Goal: Transaction & Acquisition: Purchase product/service

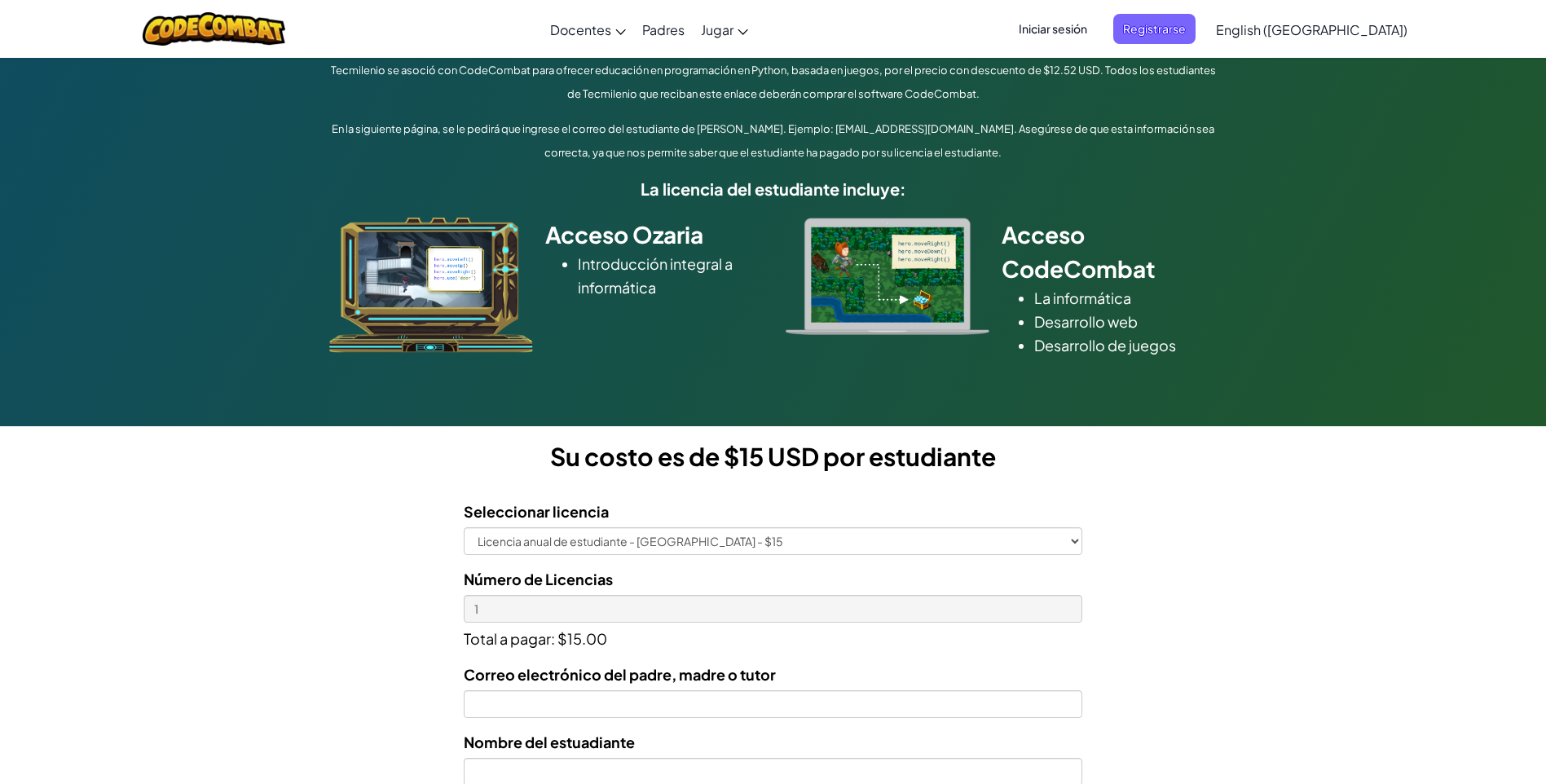
scroll to position [326, 0]
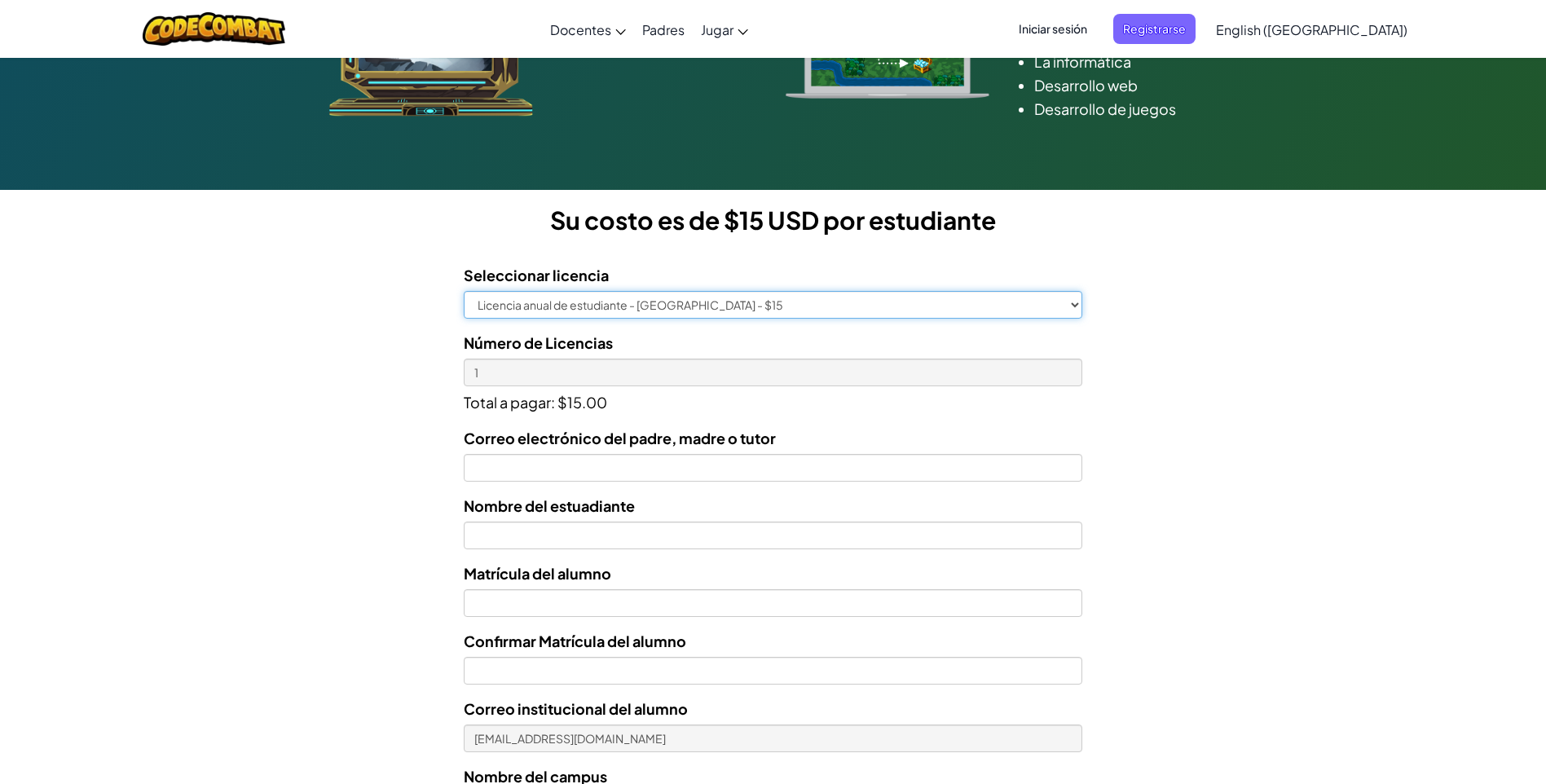
click at [1071, 302] on select "Licencia anual de estudiante - [GEOGRAPHIC_DATA] - $15" at bounding box center [773, 304] width 618 height 28
click at [1095, 268] on div "Licencias de Estudiantes Tecmilenio se asoció con CodeCombat para ofrecer educa…" at bounding box center [773, 346] width 1546 height 1206
click at [1073, 308] on select "Licencia anual de estudiante - [GEOGRAPHIC_DATA] - $15" at bounding box center [773, 304] width 618 height 28
click at [1150, 352] on div "Licencias de Estudiantes Tecmilenio se asoció con CodeCombat para ofrecer educa…" at bounding box center [773, 346] width 1546 height 1206
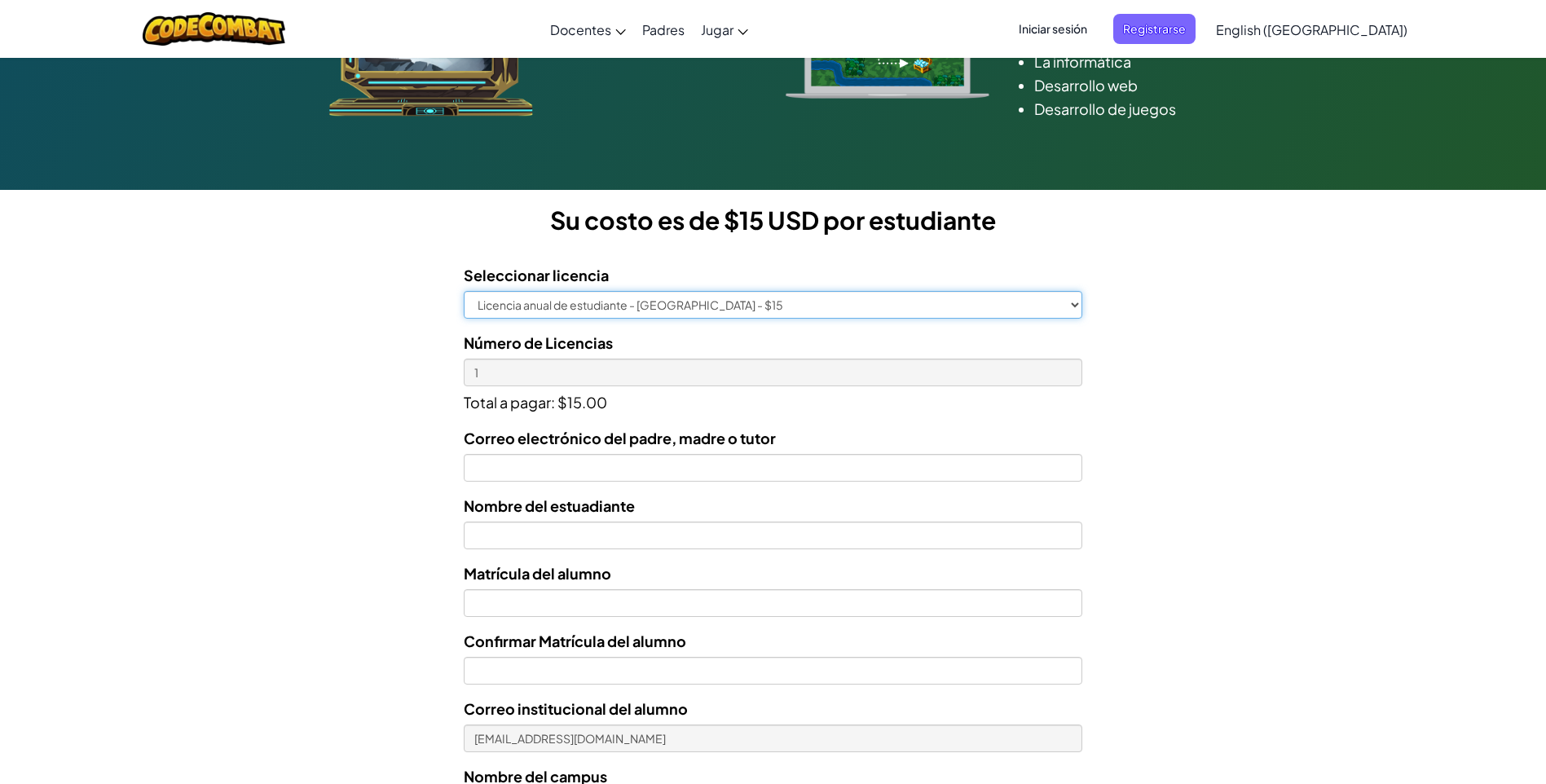
click at [922, 304] on select "Licencia anual de estudiante - [GEOGRAPHIC_DATA] - $15" at bounding box center [773, 304] width 618 height 28
click at [1155, 352] on div "Licencias de Estudiantes Tecmilenio se asoció con CodeCombat para ofrecer educa…" at bounding box center [773, 346] width 1546 height 1206
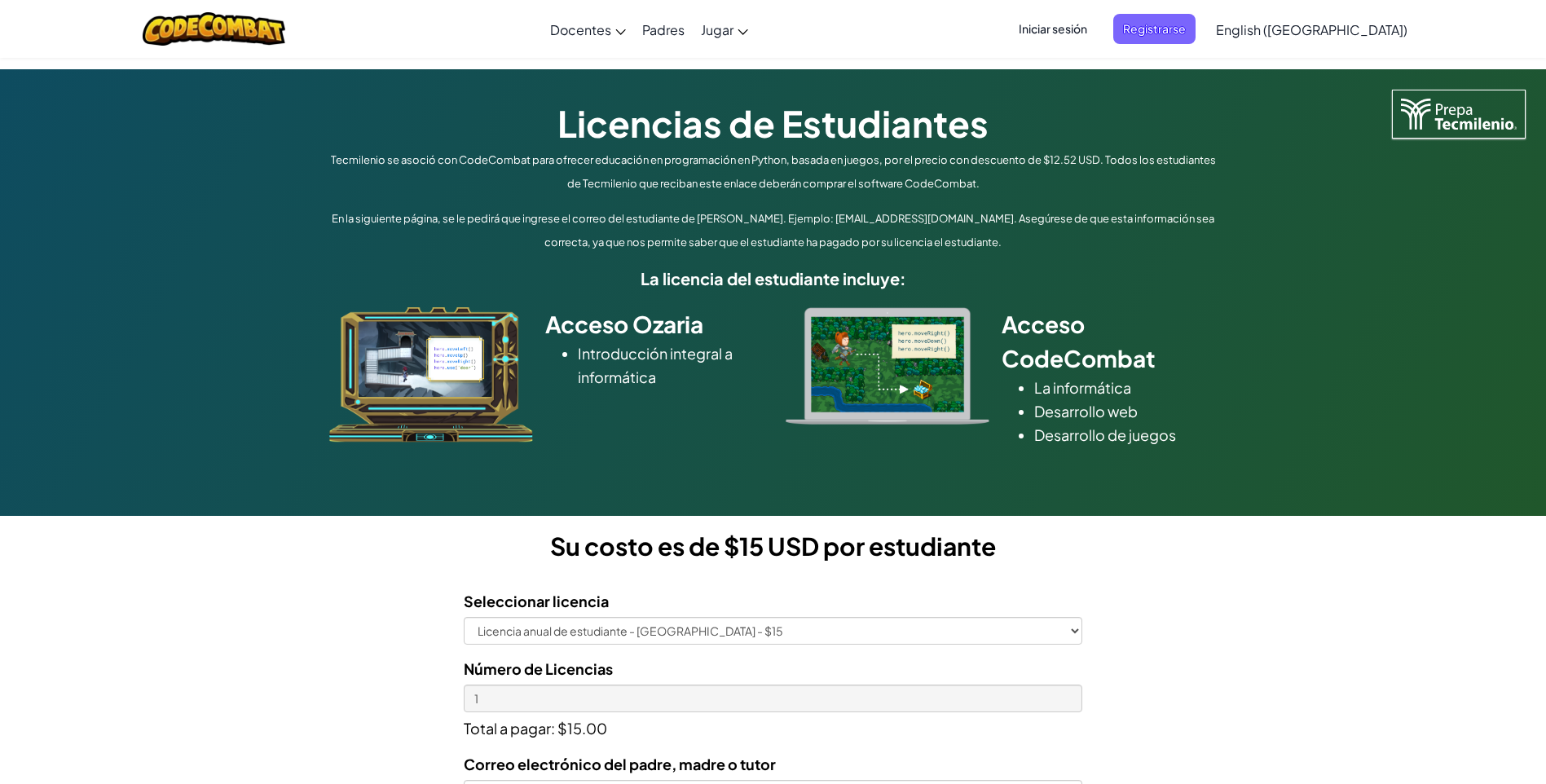
click at [628, 326] on h2 "Acceso Ozaria" at bounding box center [653, 324] width 216 height 34
click at [633, 380] on li "Introducción integral a informática" at bounding box center [669, 364] width 183 height 47
click at [504, 330] on img at bounding box center [431, 375] width 204 height 136
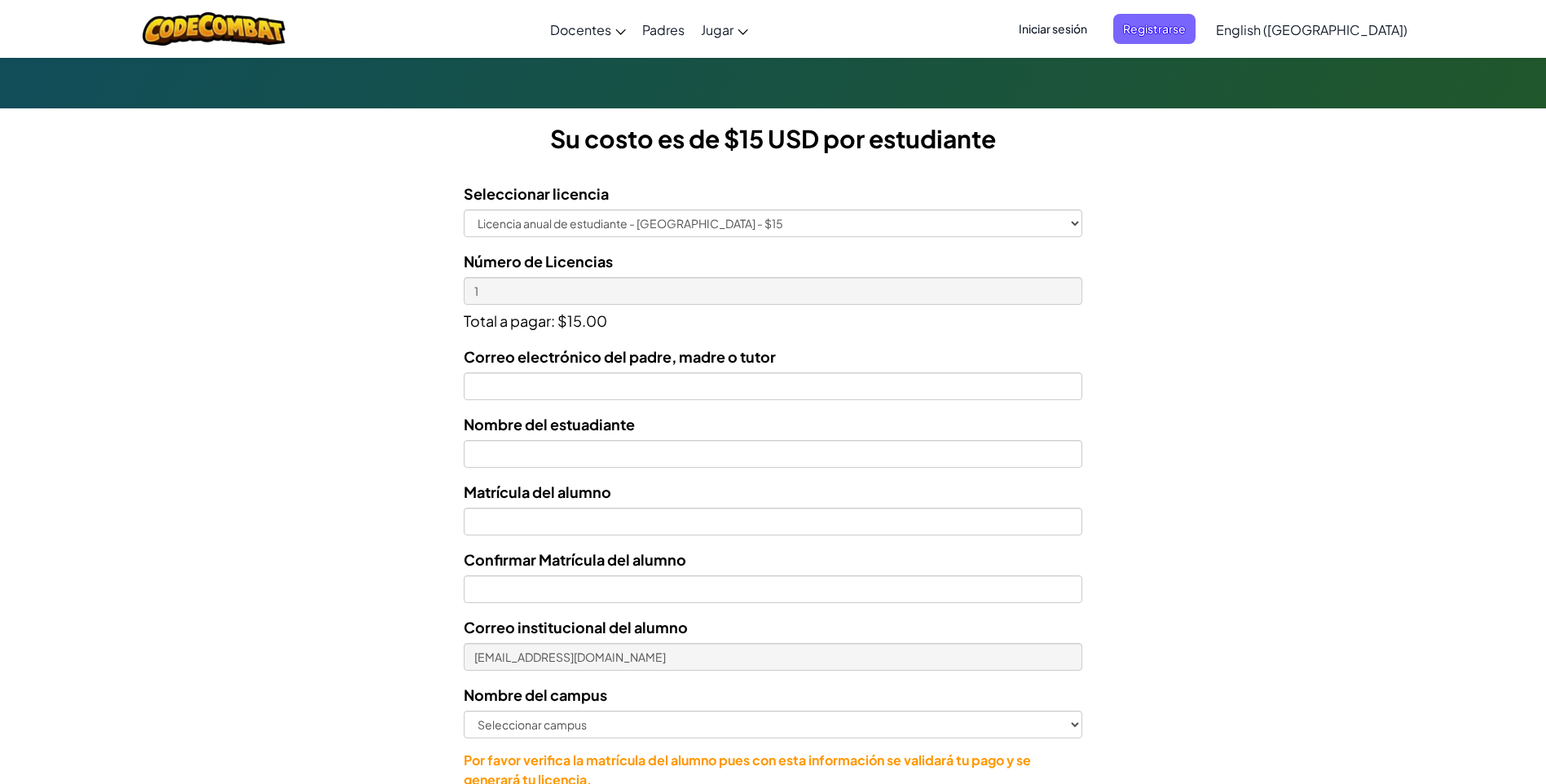
scroll to position [488, 0]
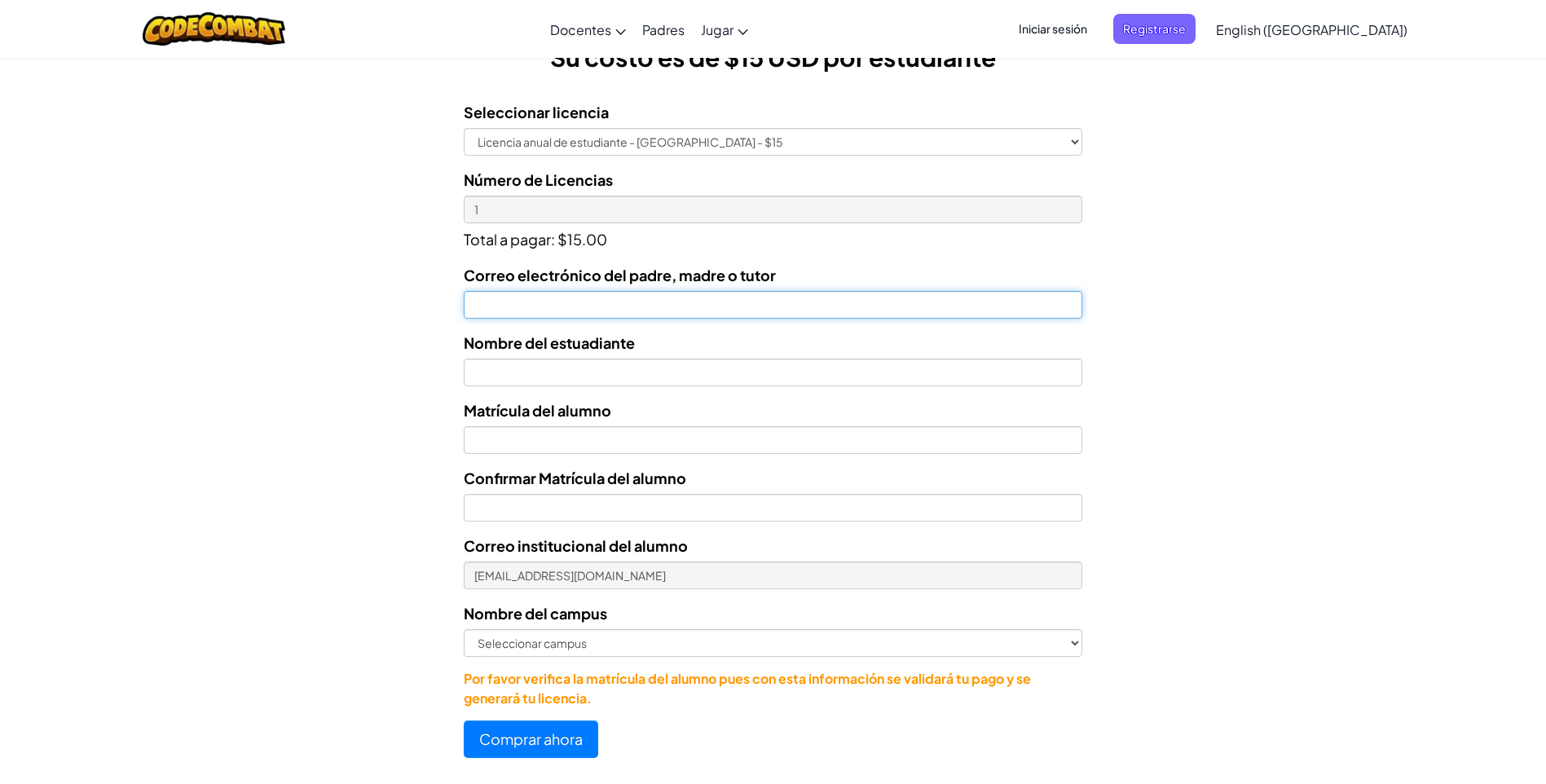
click at [592, 307] on input "Correo electrónico del padre, madre o tutor" at bounding box center [773, 304] width 618 height 28
type input "[EMAIL_ADDRESS][DOMAIN_NAME]"
click at [603, 382] on input "text" at bounding box center [773, 372] width 618 height 28
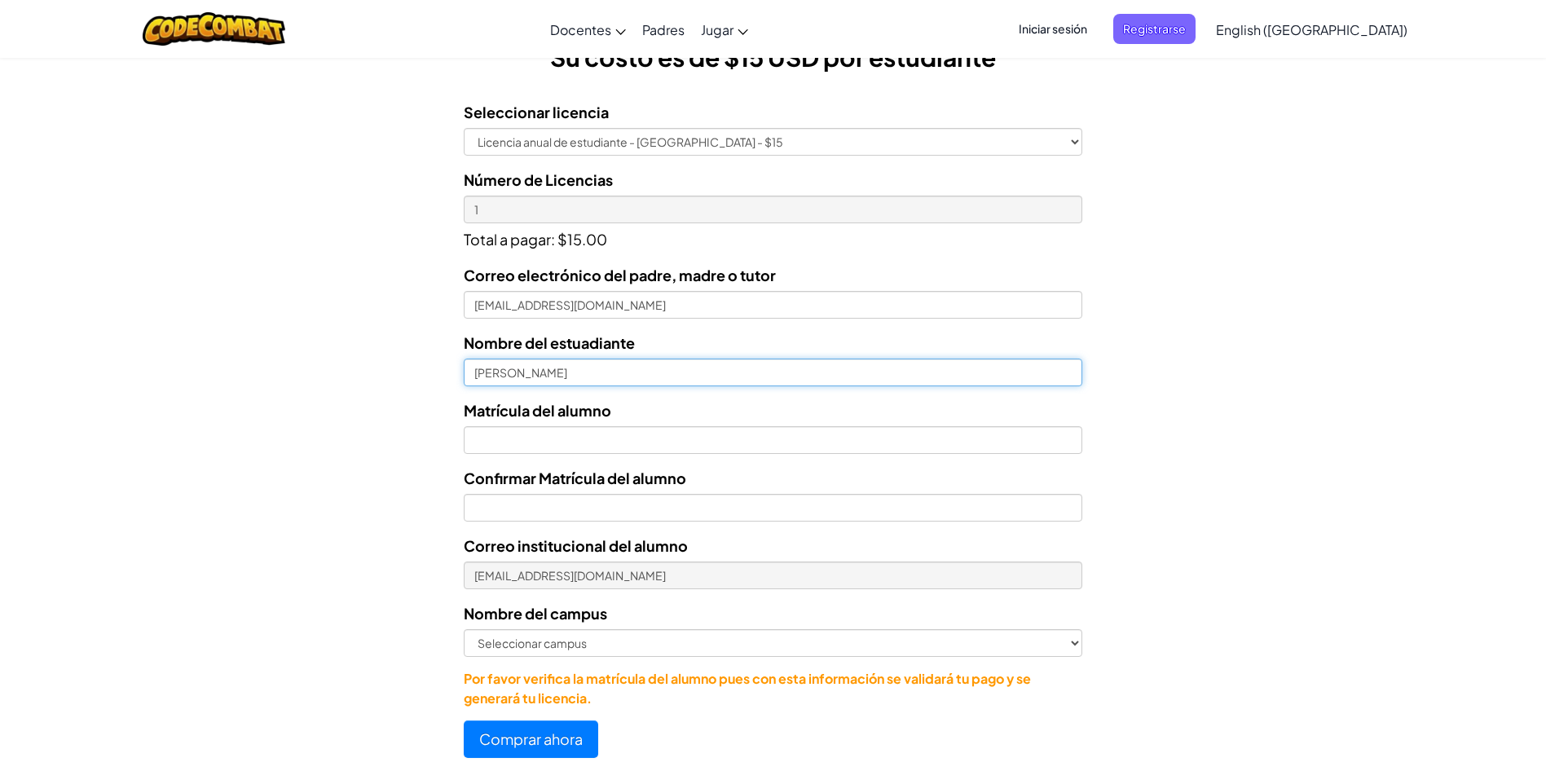
type input "[PERSON_NAME]"
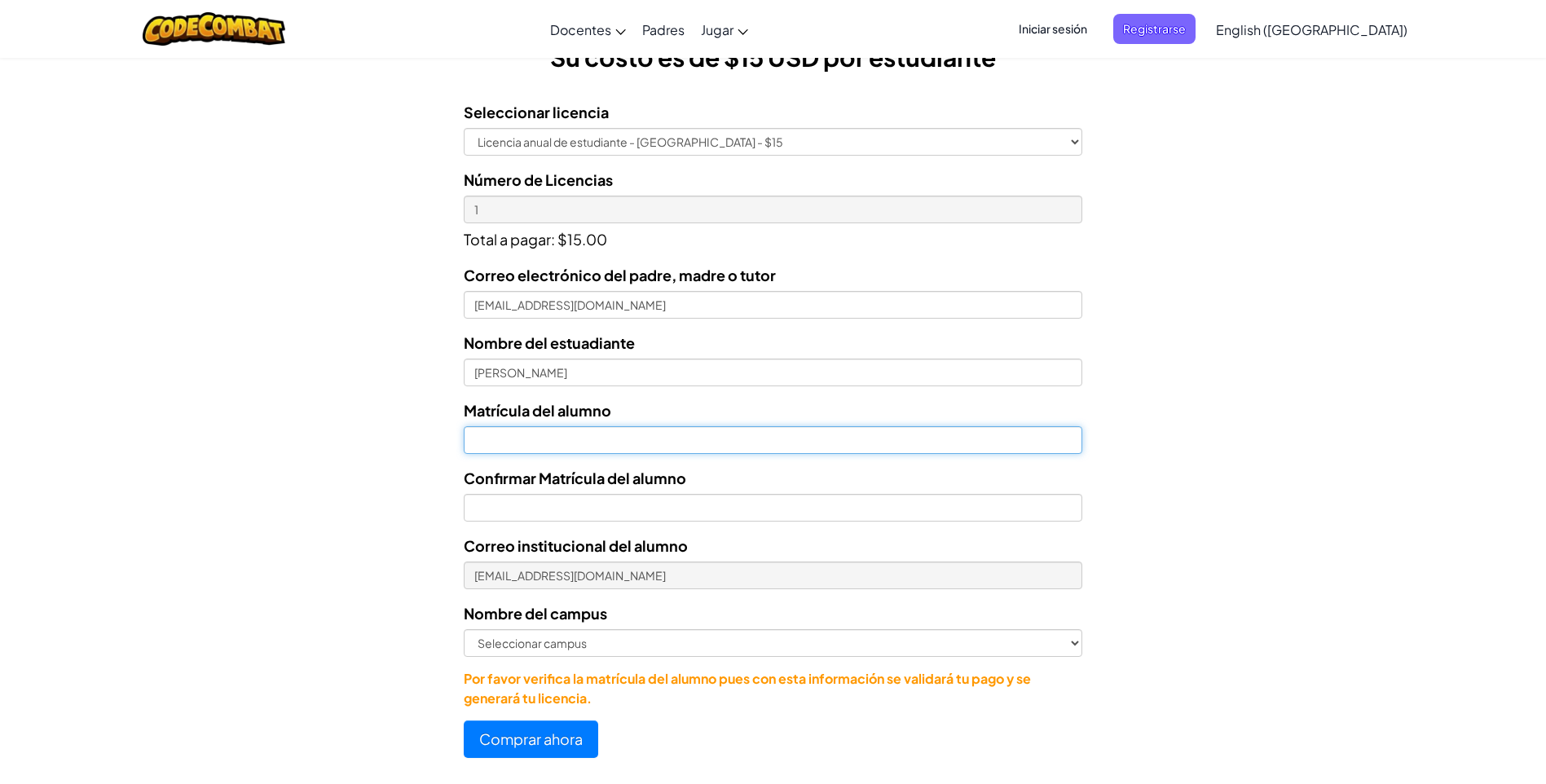
click at [577, 446] on input "Nombre del estuadiante" at bounding box center [773, 440] width 618 height 28
type input "al07135221"
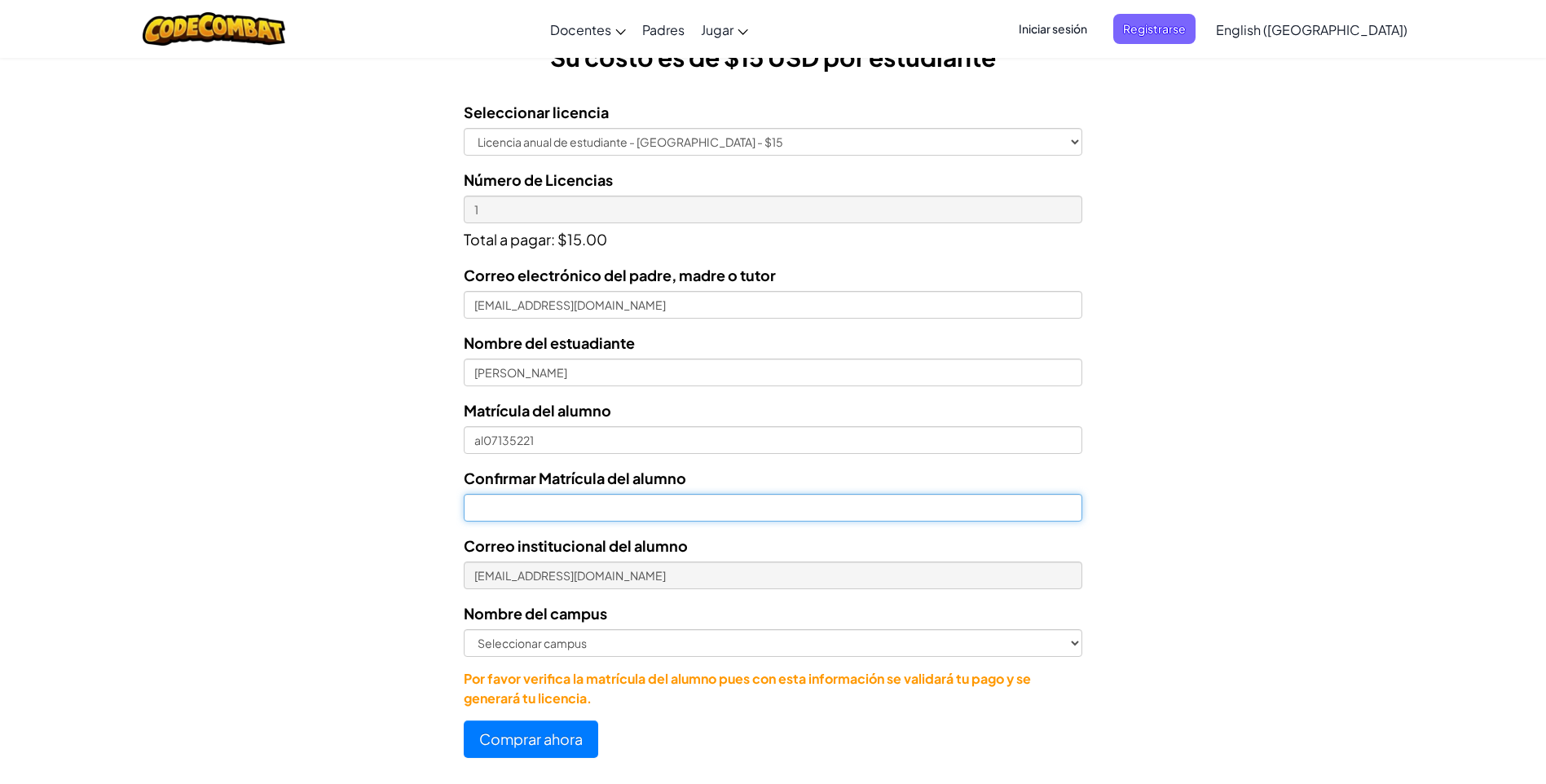
click at [582, 502] on input "Confirmar Matrícula del alumno" at bounding box center [773, 508] width 618 height 28
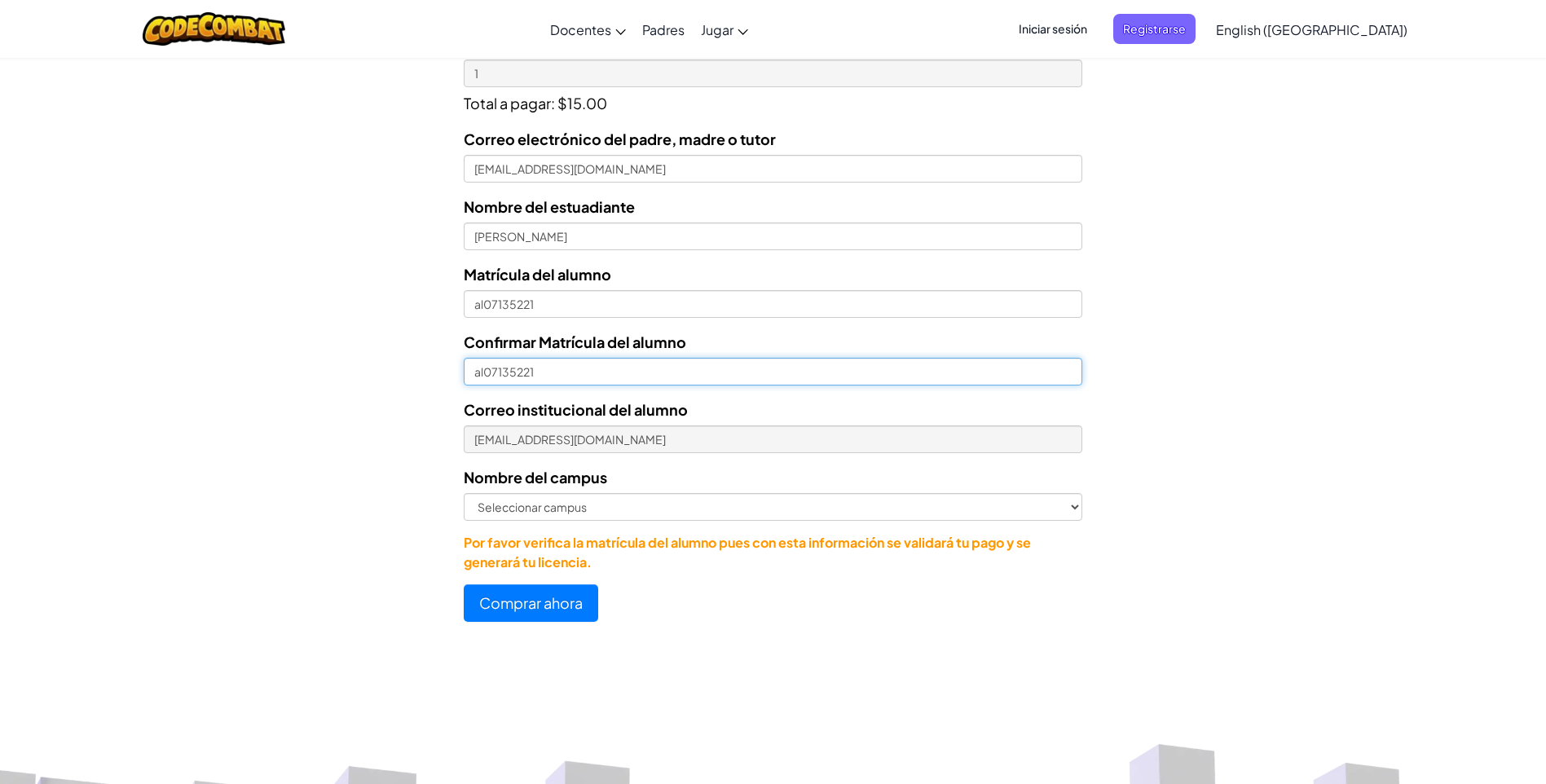
scroll to position [652, 0]
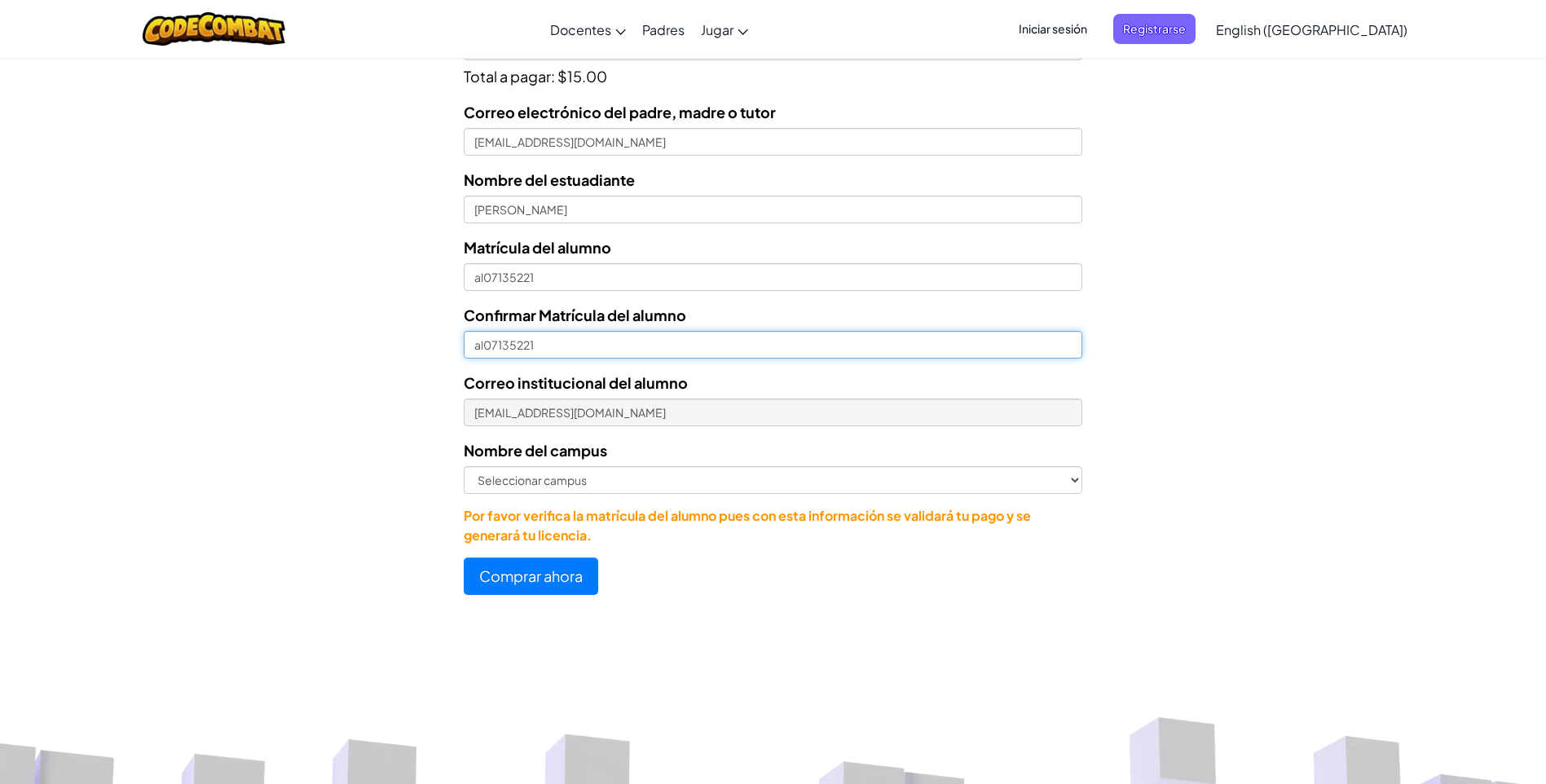
type input "al07135221"
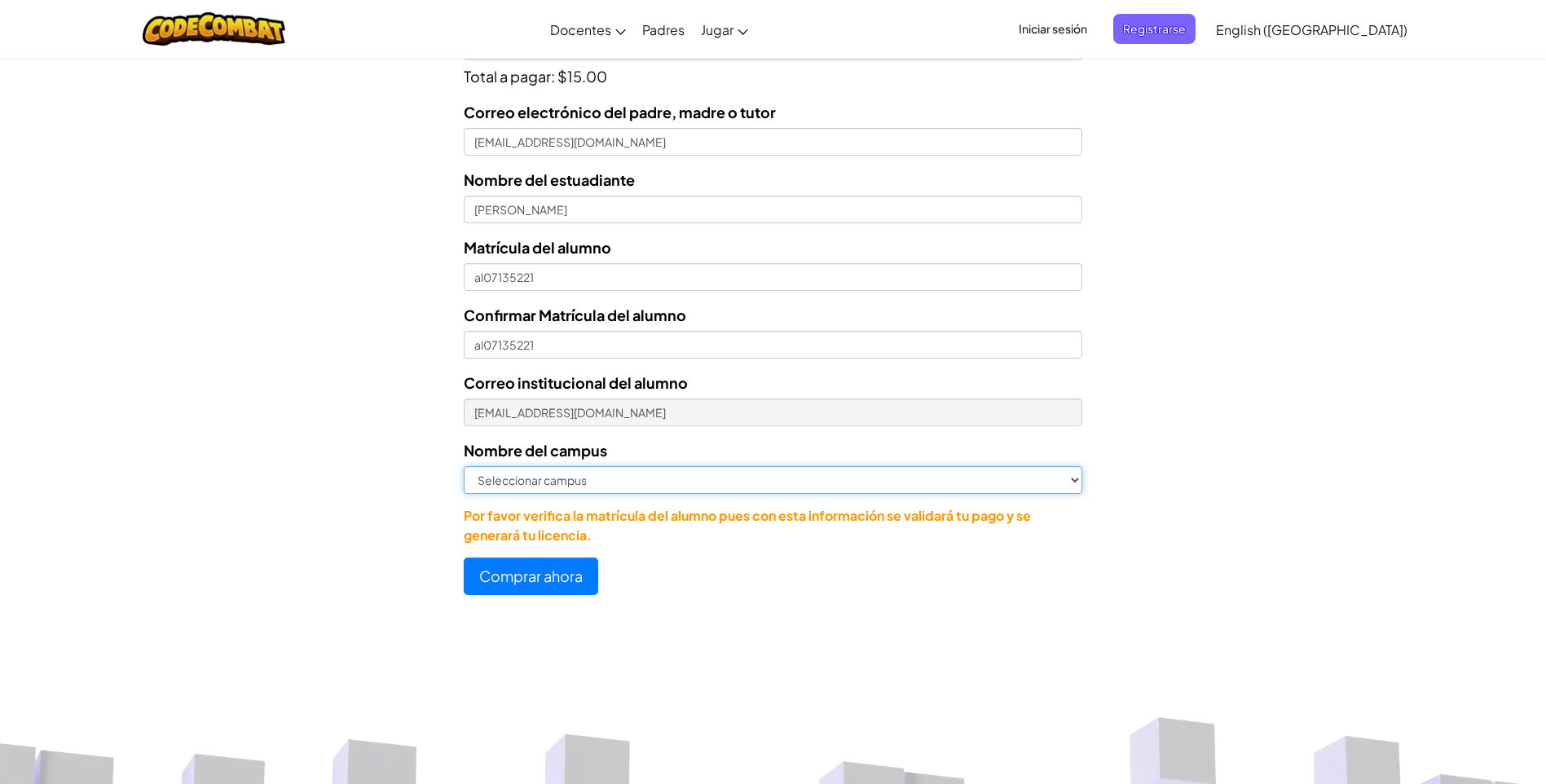
click at [1067, 479] on select "Seleccionar campus [GEOGRAPHIC_DATA] Central [GEOGRAPHIC_DATA] [GEOGRAPHIC_DATA…" at bounding box center [773, 480] width 618 height 28
click at [1051, 480] on select "Seleccionar campus [GEOGRAPHIC_DATA] Central [GEOGRAPHIC_DATA] [GEOGRAPHIC_DATA…" at bounding box center [773, 480] width 618 height 28
select select "Laguna"
click at [463, 466] on select "Seleccionar campus [GEOGRAPHIC_DATA] Central [GEOGRAPHIC_DATA] [GEOGRAPHIC_DATA…" at bounding box center [773, 480] width 618 height 28
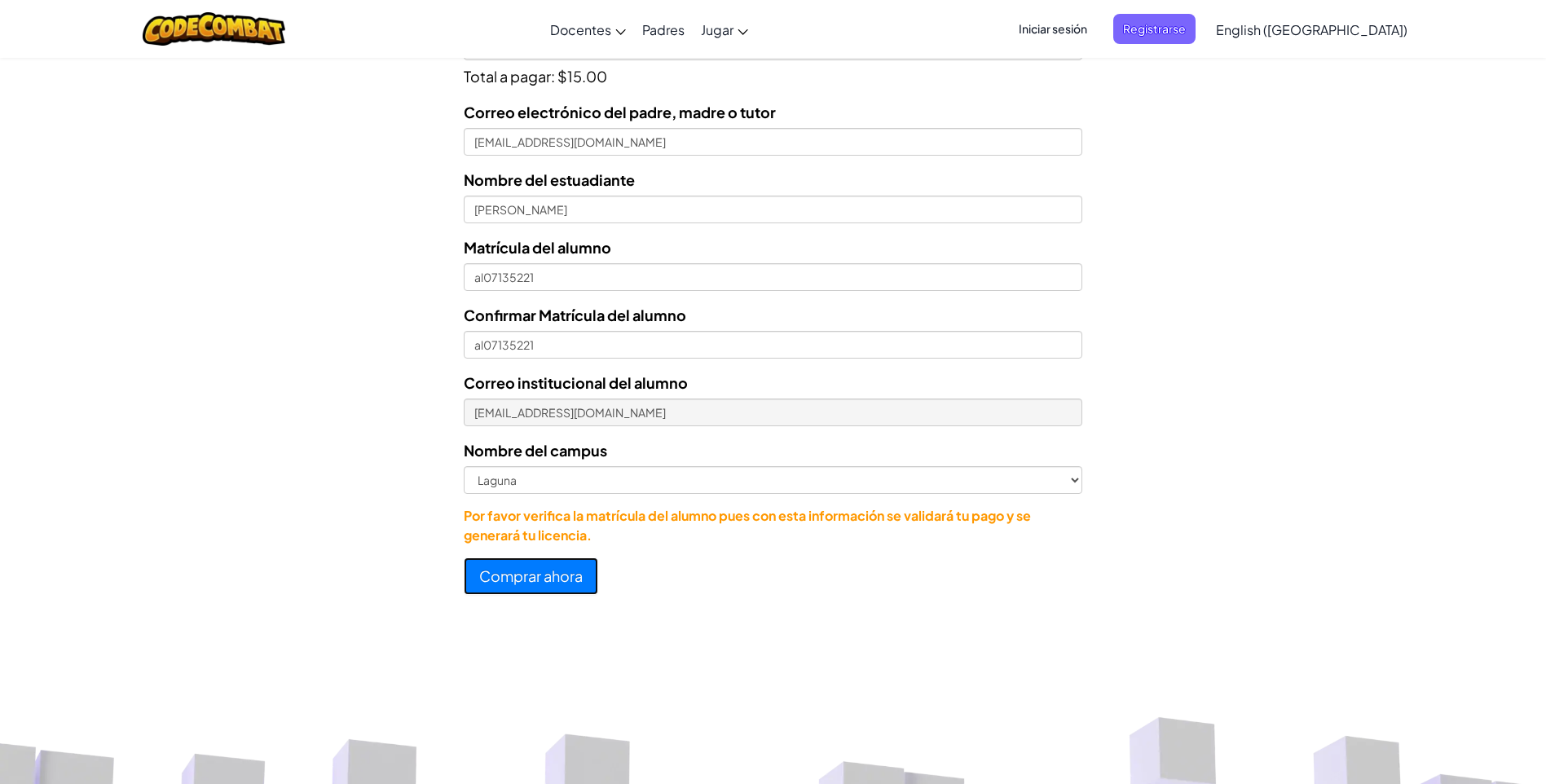
click at [568, 581] on button "Comprar ahora" at bounding box center [530, 576] width 135 height 38
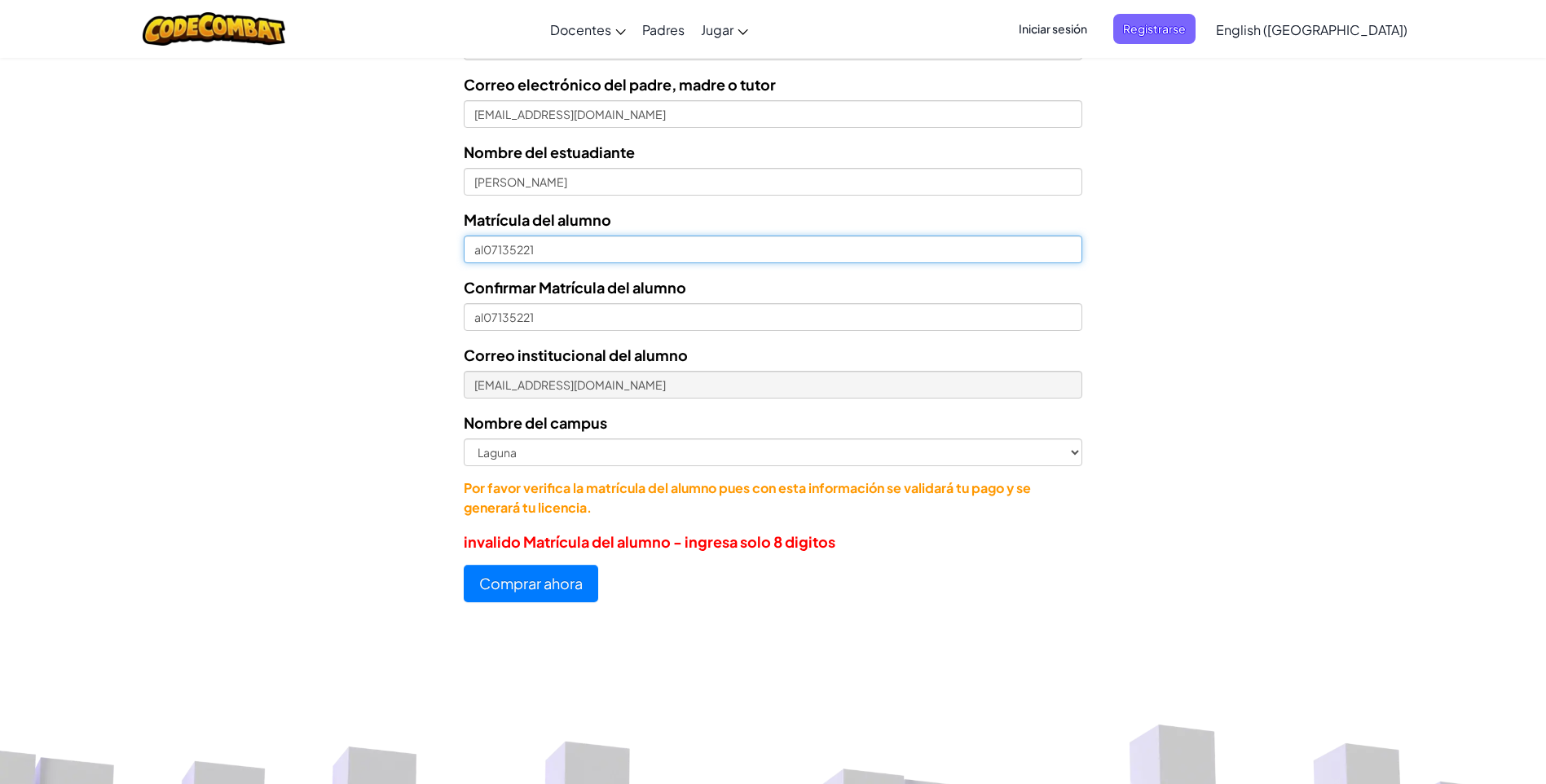
click at [679, 249] on input "al07135221" at bounding box center [773, 249] width 618 height 28
click at [486, 250] on input "al07135221" at bounding box center [773, 249] width 618 height 28
type input "AL07135221"
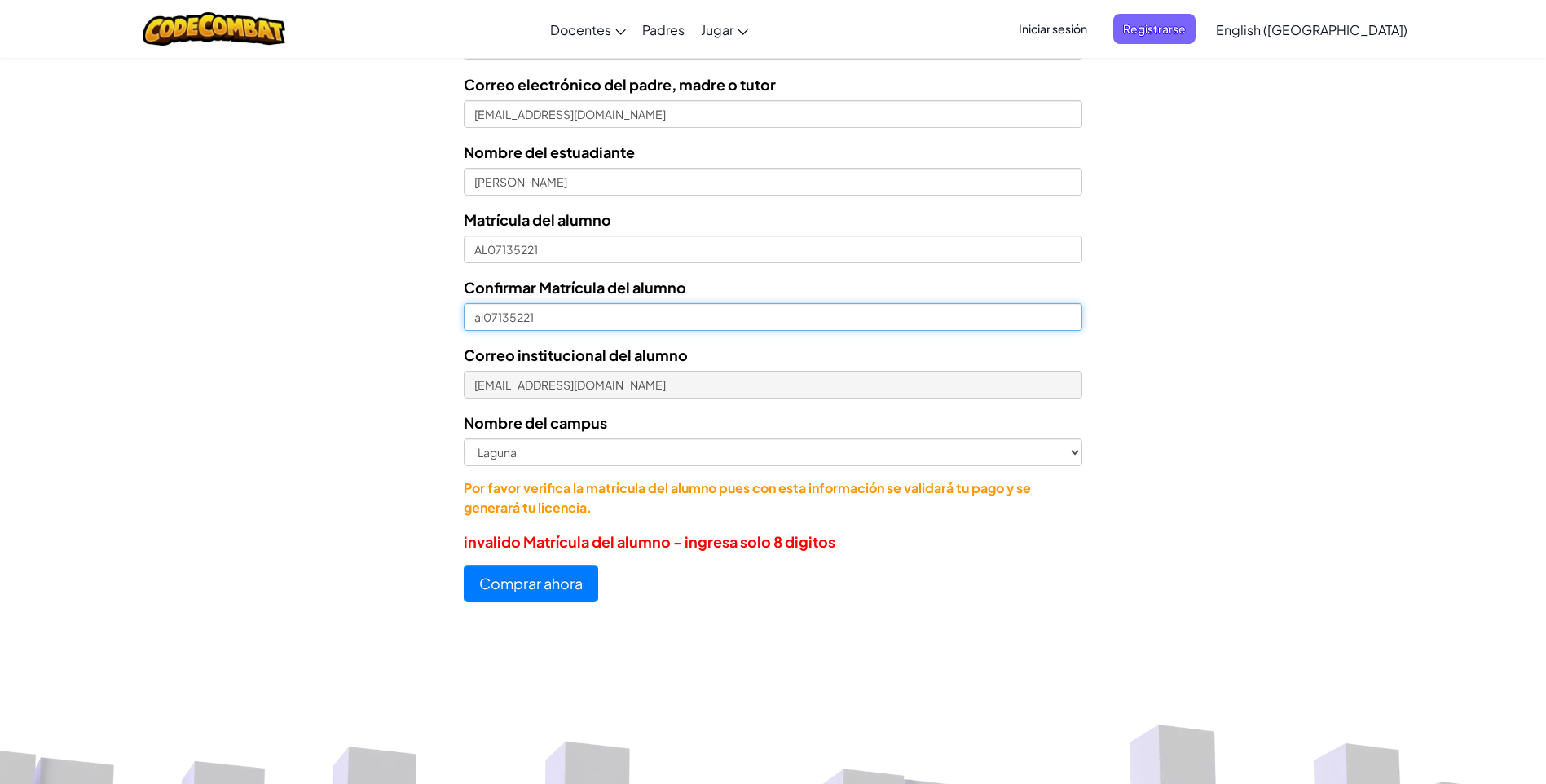
click at [483, 316] on input "al07135221" at bounding box center [773, 317] width 618 height 28
type input "AL07135221"
click at [576, 582] on button "Comprar ahora" at bounding box center [530, 583] width 135 height 38
click at [538, 575] on button "Comprar ahora" at bounding box center [530, 583] width 135 height 38
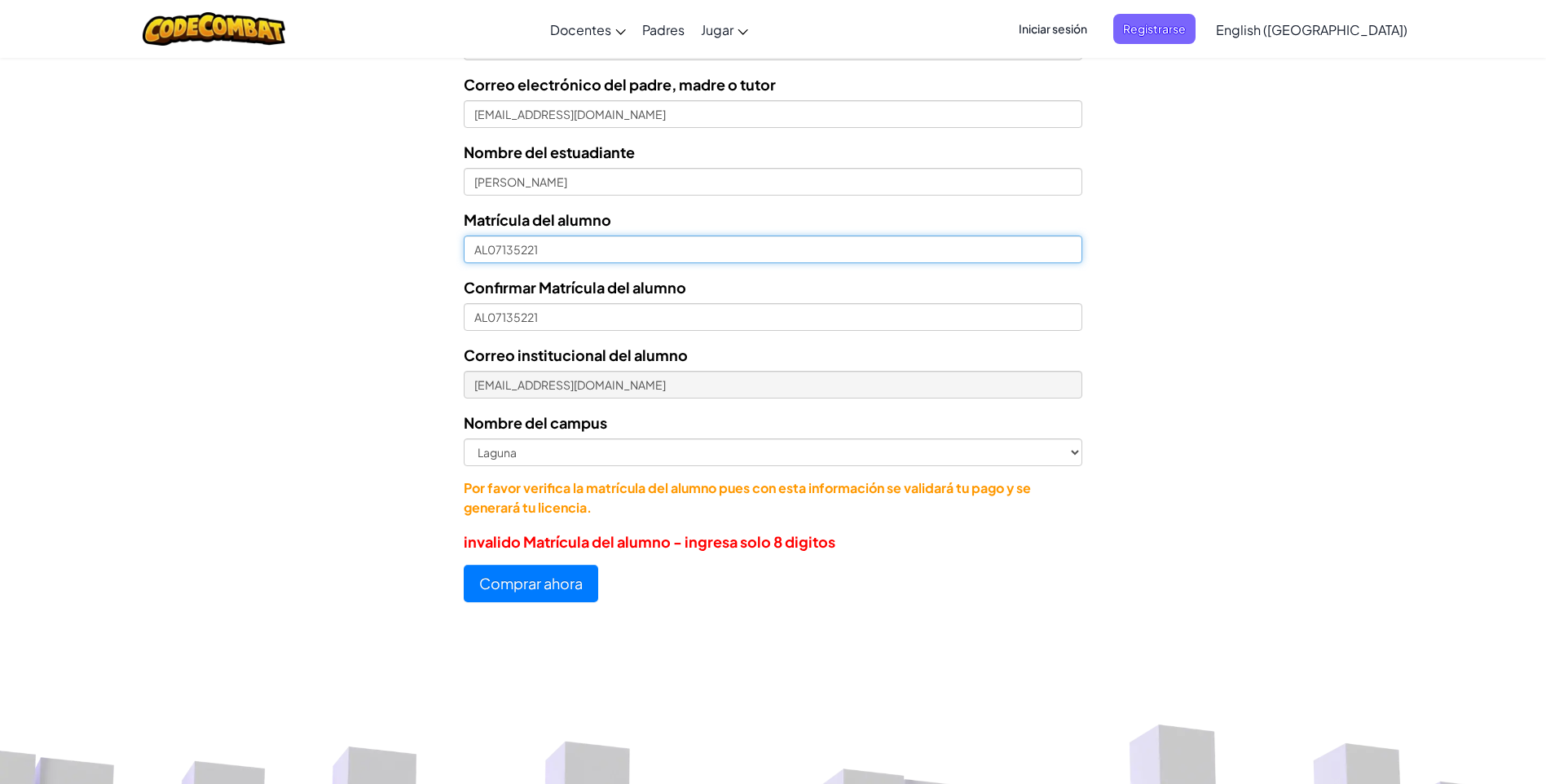
click at [494, 246] on input "AL07135221" at bounding box center [773, 249] width 618 height 28
type input "al07135221"
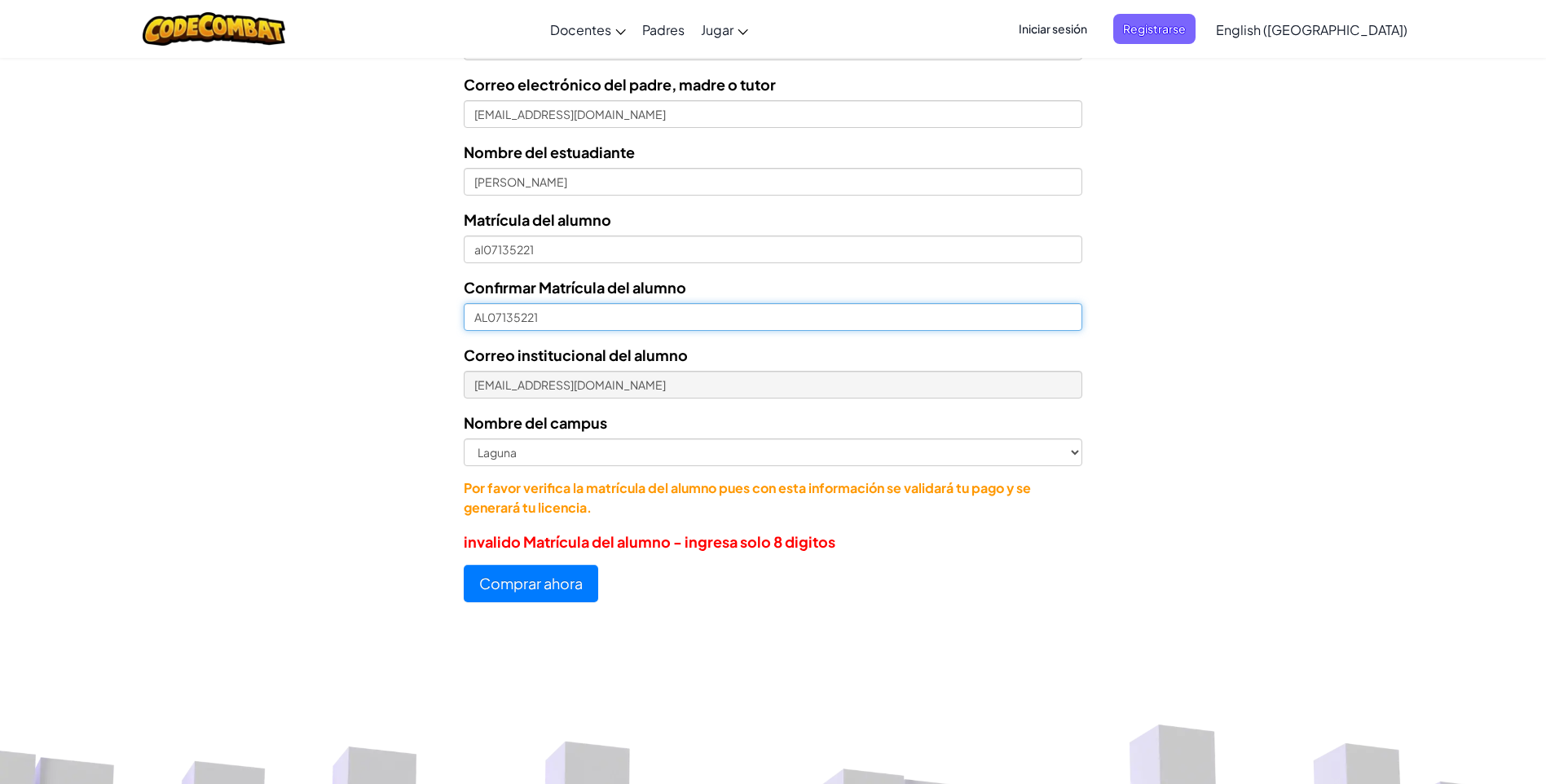
click at [540, 306] on input "AL07135221" at bounding box center [773, 317] width 618 height 28
type input "al07135221"
click at [517, 579] on button "Comprar ahora" at bounding box center [530, 583] width 135 height 38
click at [519, 576] on button "Comprar ahora" at bounding box center [530, 583] width 135 height 38
click at [514, 580] on button "Comprar ahora" at bounding box center [530, 583] width 135 height 38
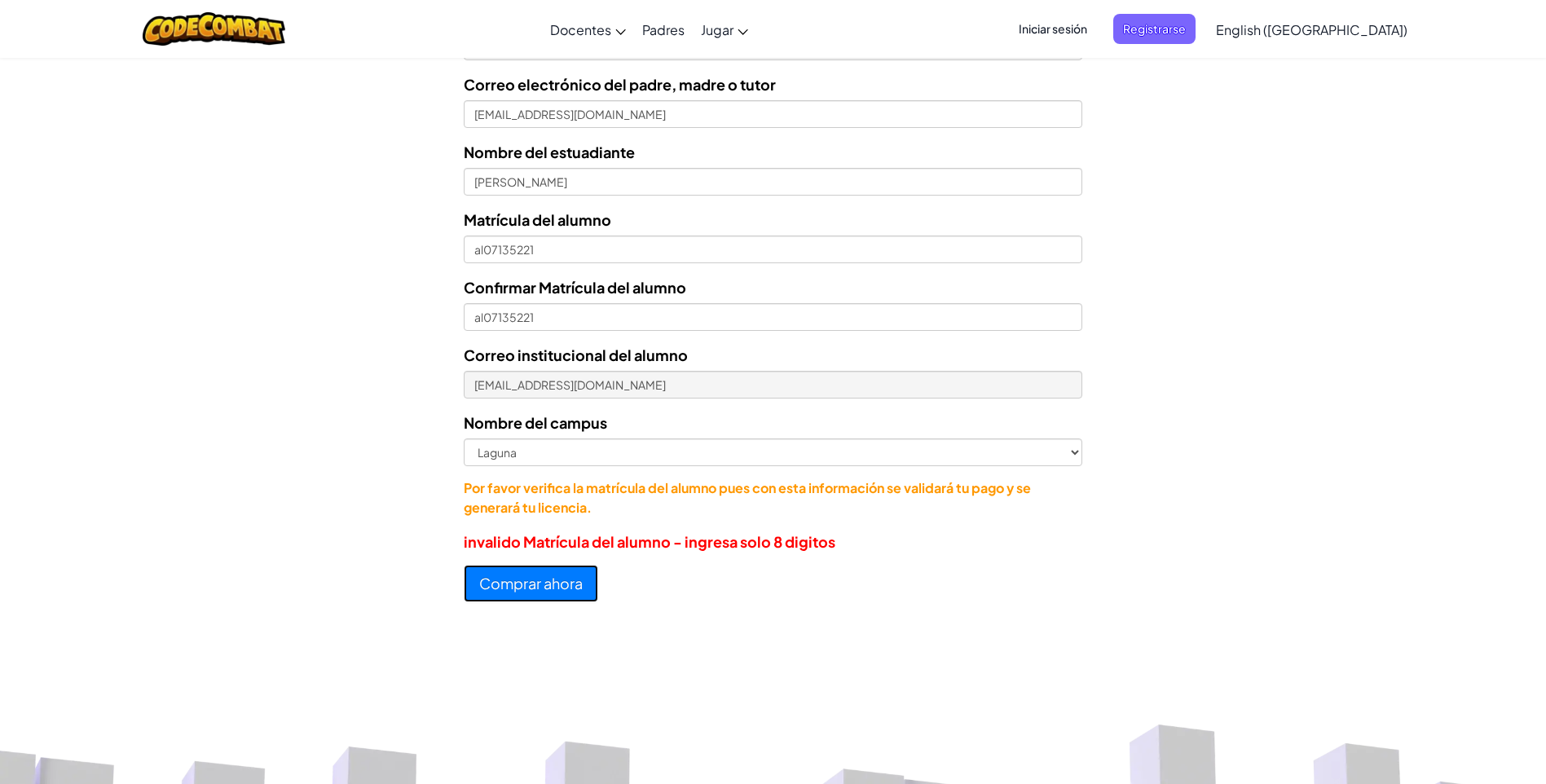
click at [514, 580] on button "Comprar ahora" at bounding box center [530, 583] width 135 height 38
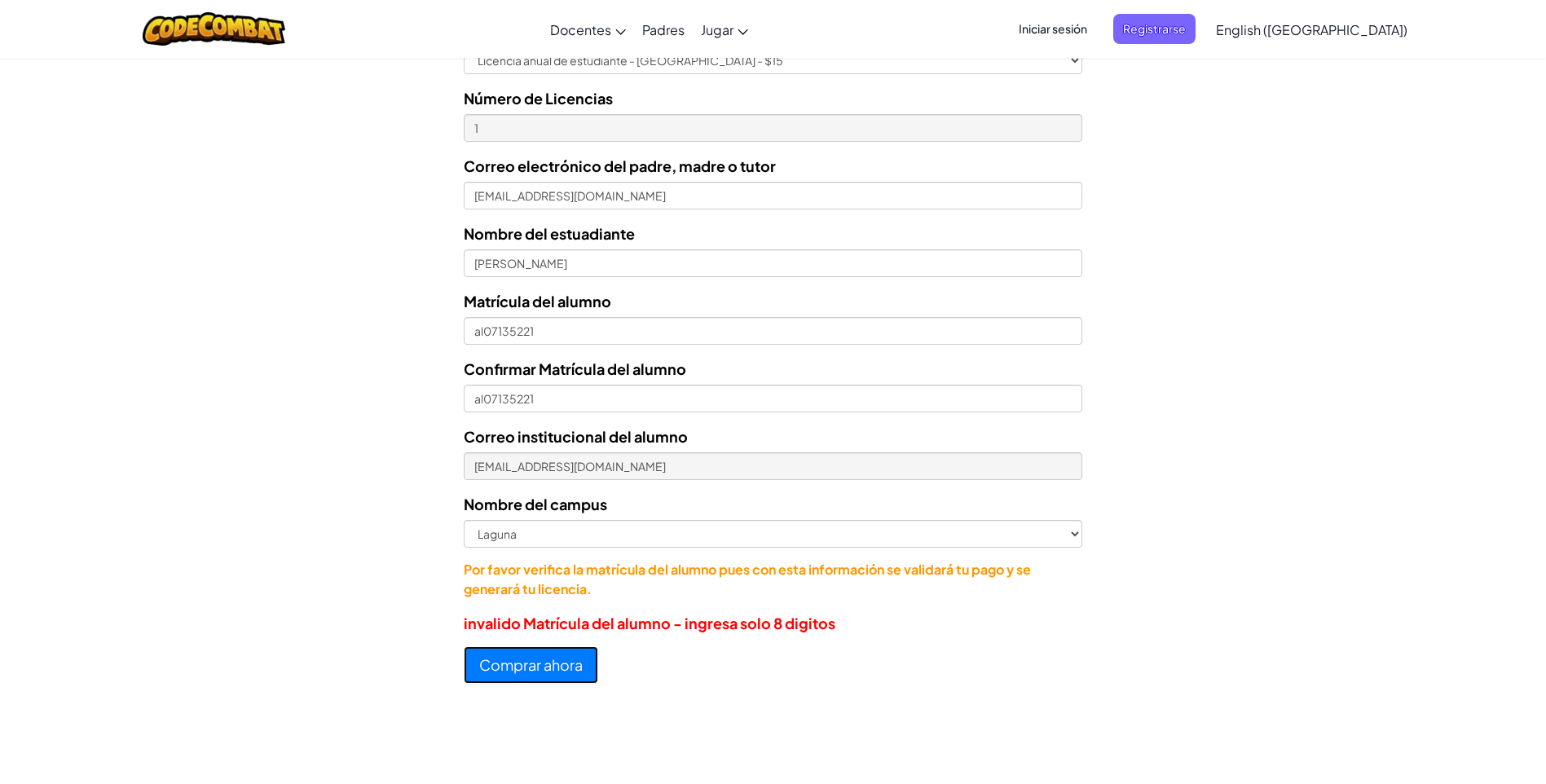
scroll to position [407, 0]
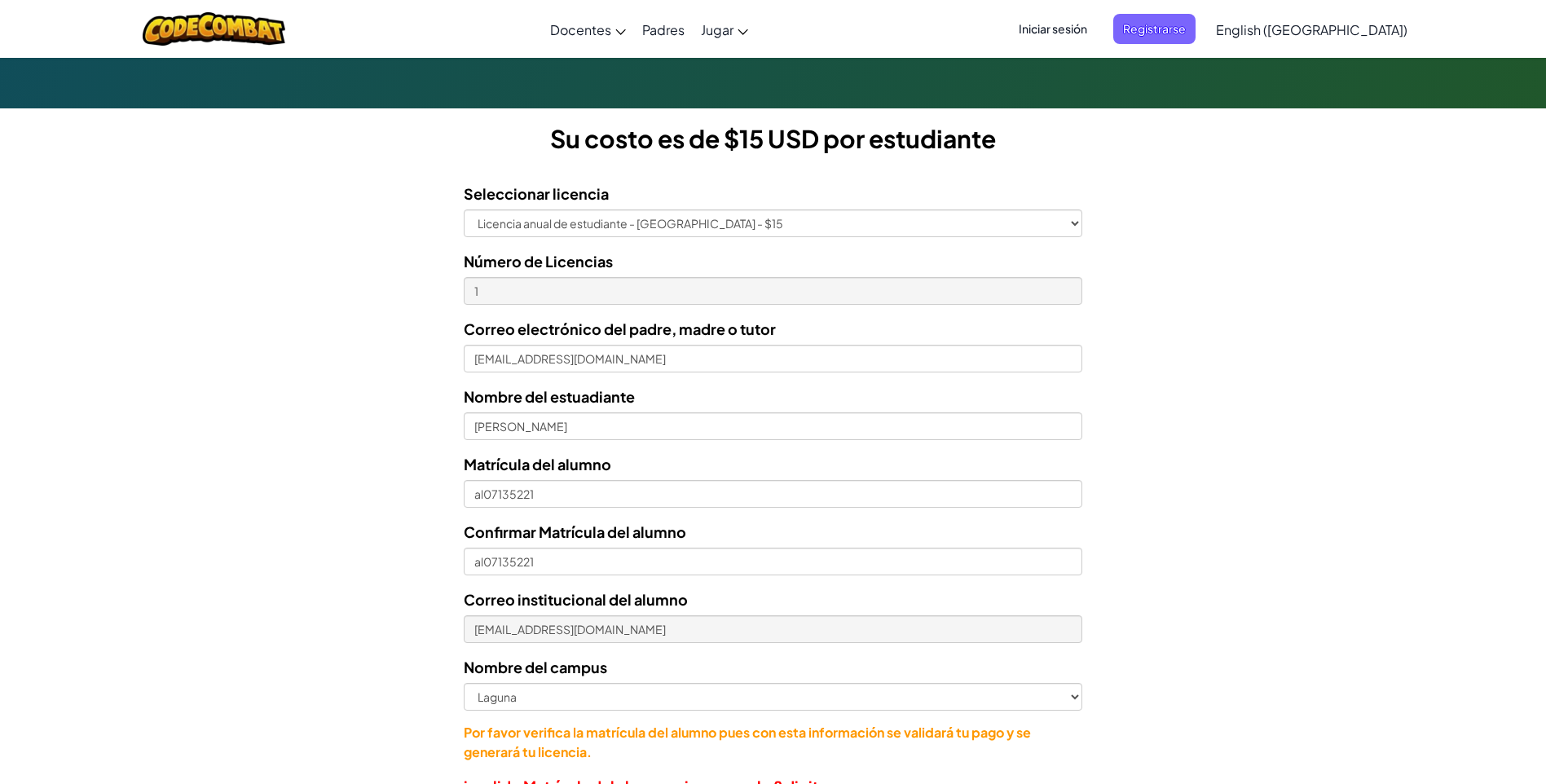
click at [569, 411] on div "Nombre del estuadiante [PERSON_NAME]" at bounding box center [773, 412] width 618 height 55
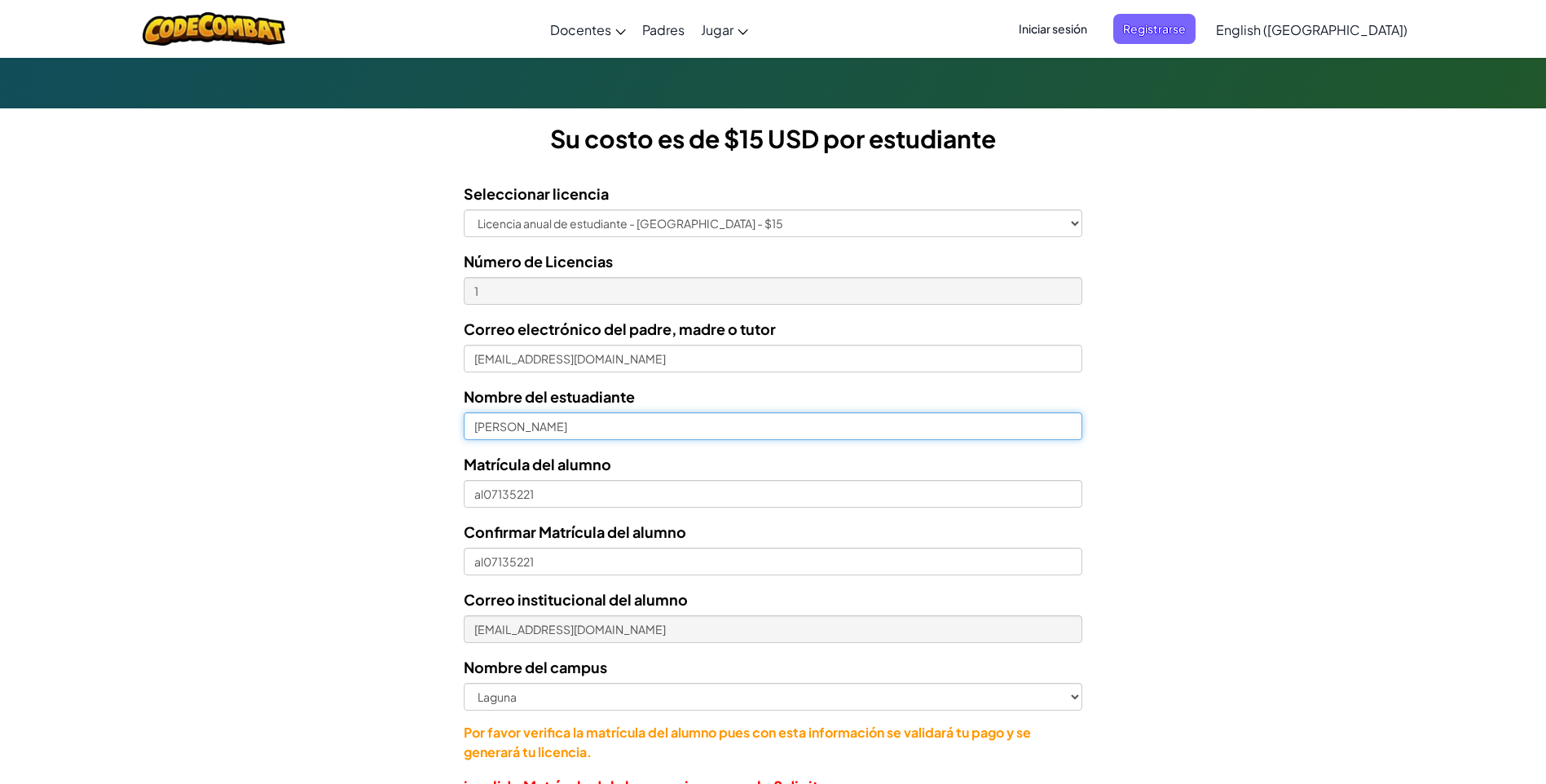
click at [572, 421] on input "[PERSON_NAME]" at bounding box center [773, 425] width 618 height 28
click at [589, 418] on input "[PERSON_NAME]" at bounding box center [773, 425] width 618 height 28
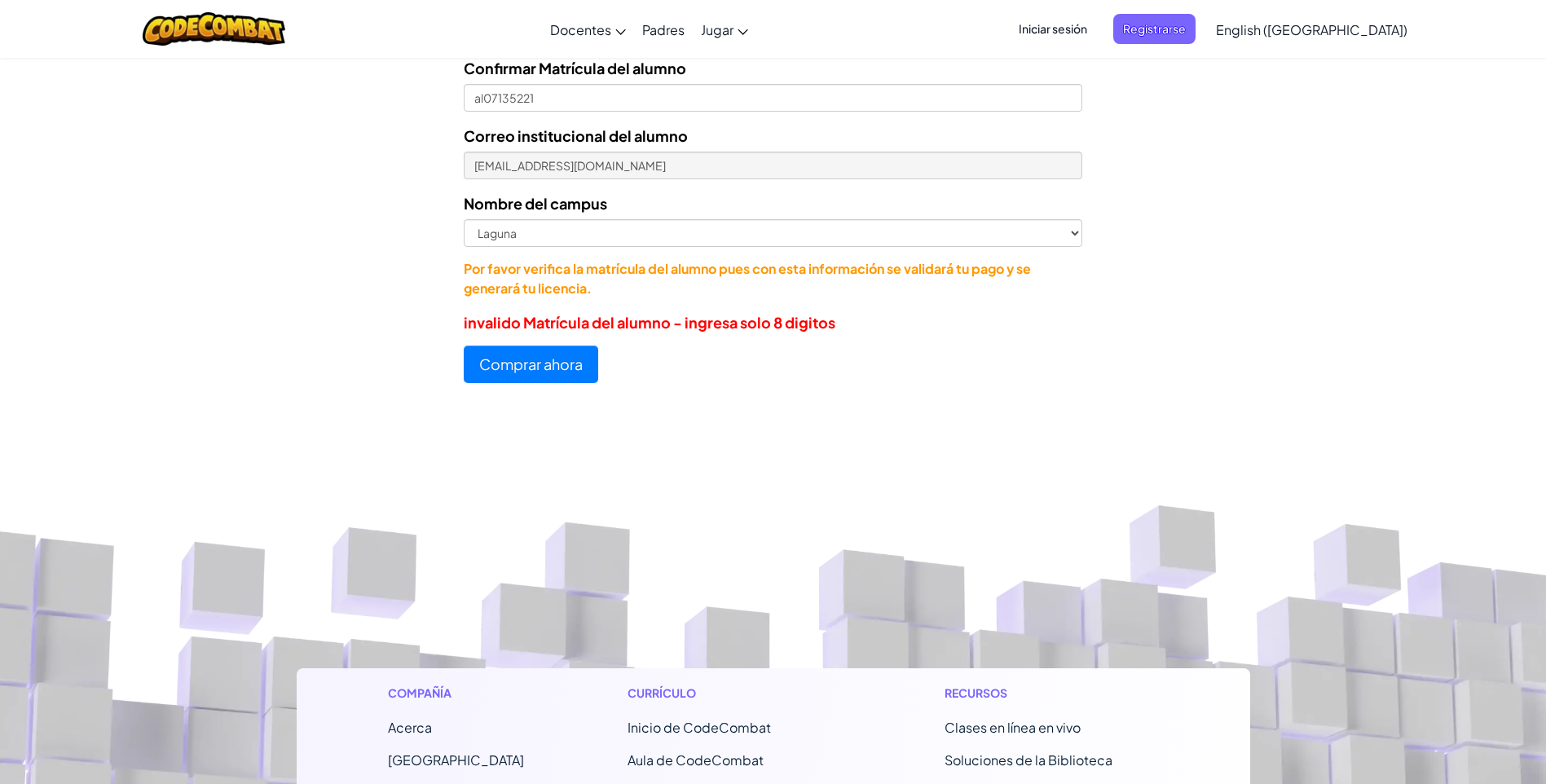
scroll to position [896, 0]
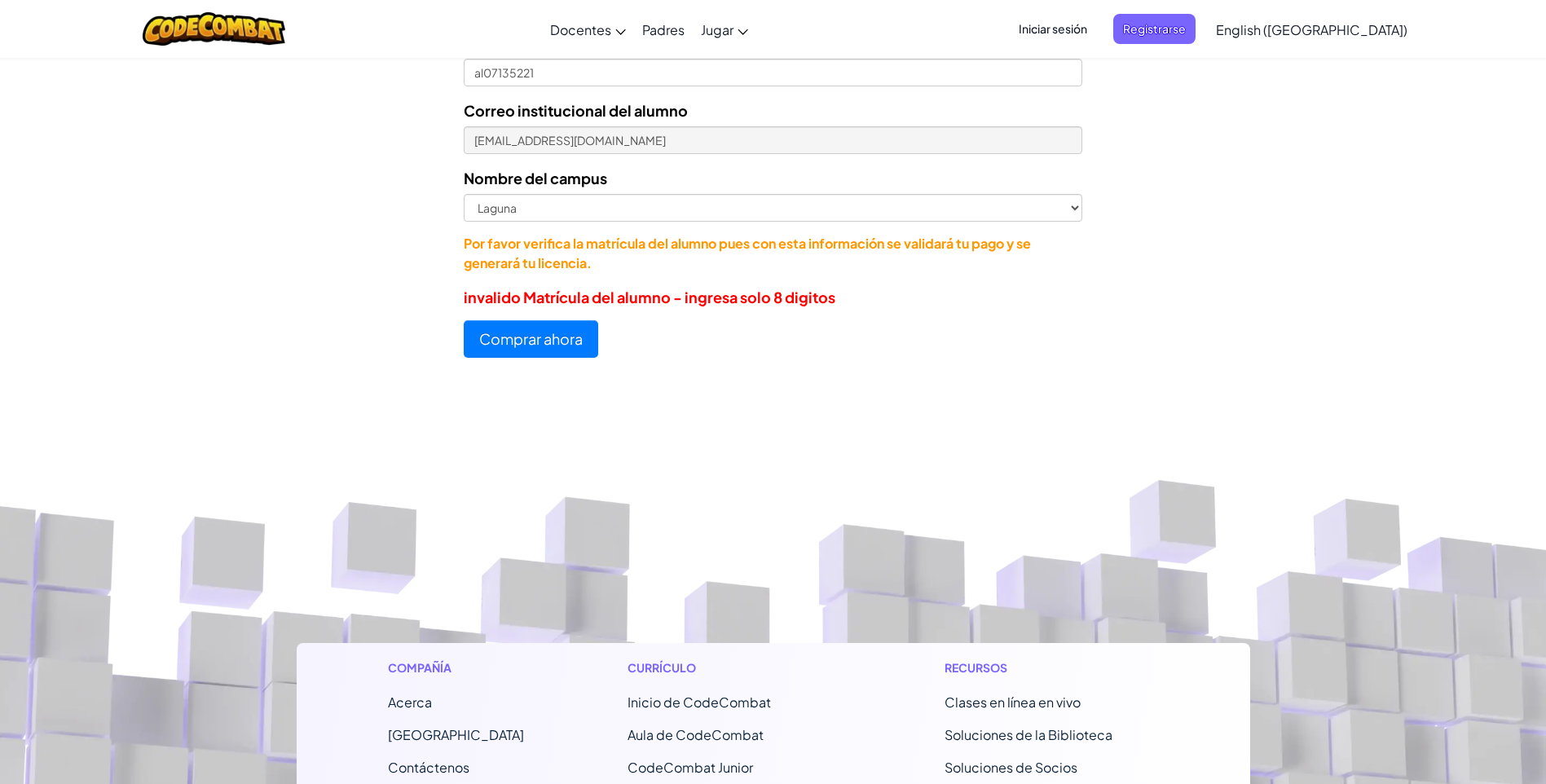
type input "[PERSON_NAME]"
click at [541, 336] on button "Comprar ahora" at bounding box center [530, 338] width 135 height 38
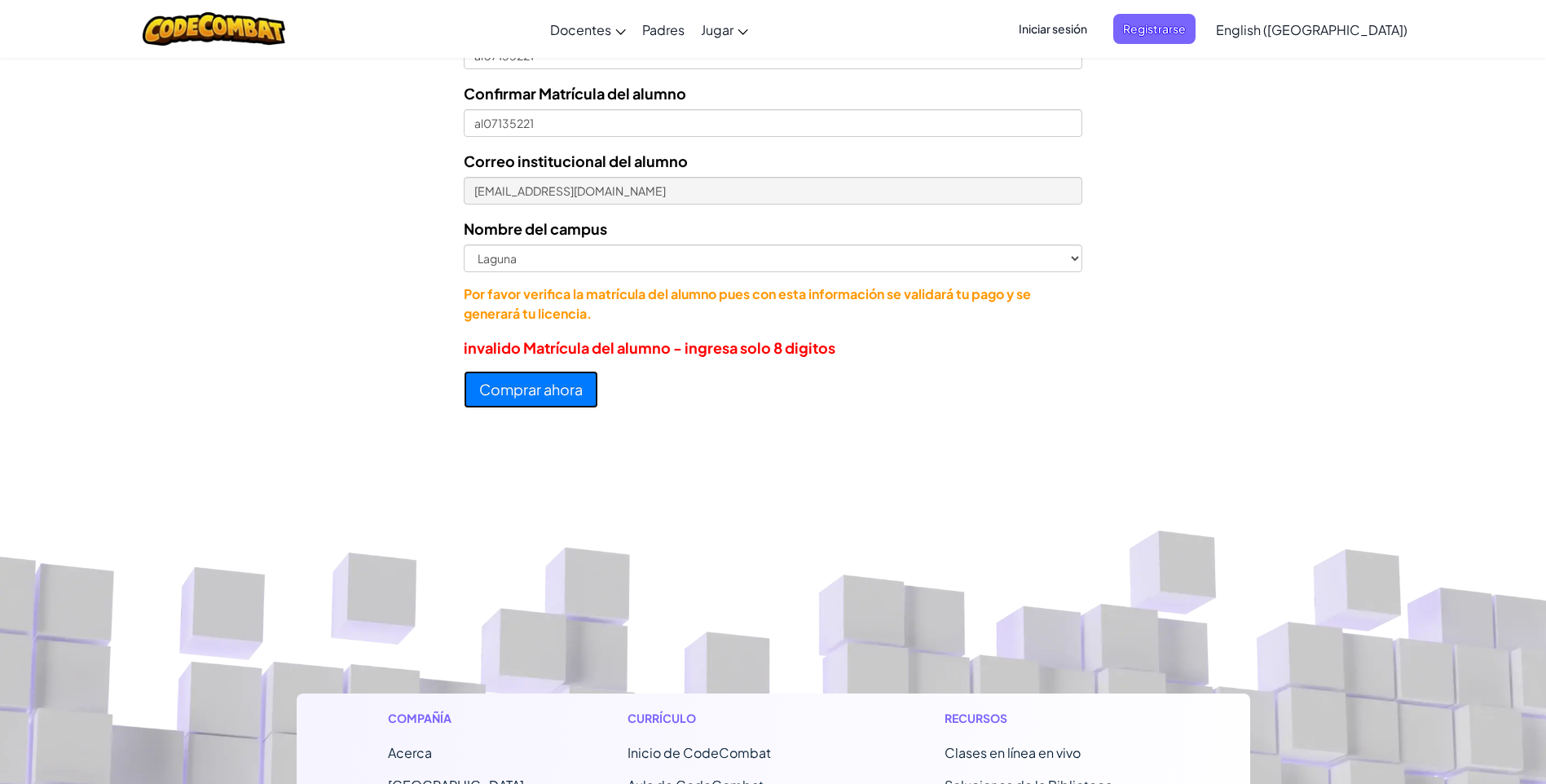
scroll to position [652, 0]
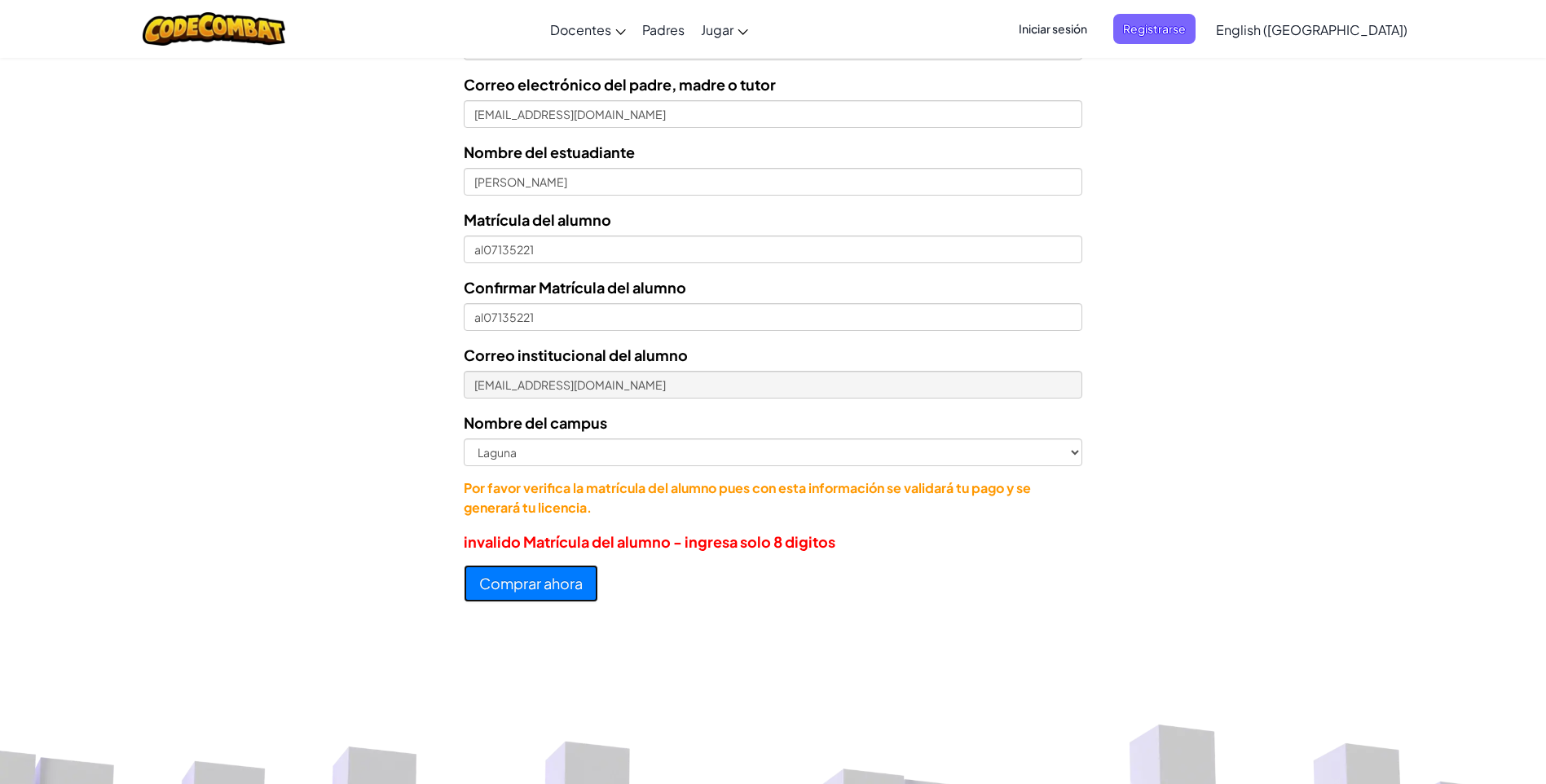
click at [546, 577] on button "Comprar ahora" at bounding box center [530, 583] width 135 height 38
click at [546, 576] on button "Comprar ahora" at bounding box center [530, 583] width 135 height 38
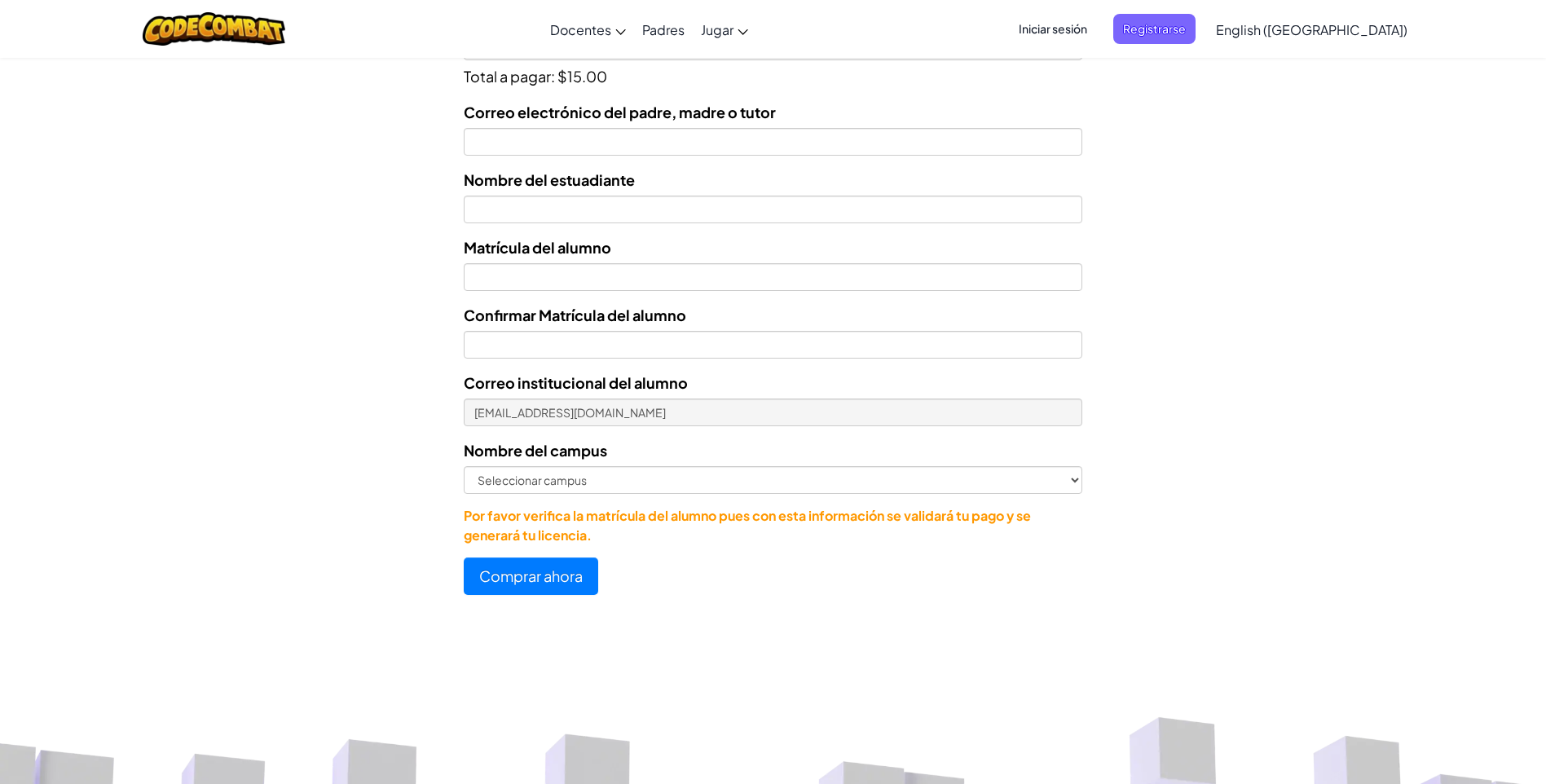
scroll to position [244, 0]
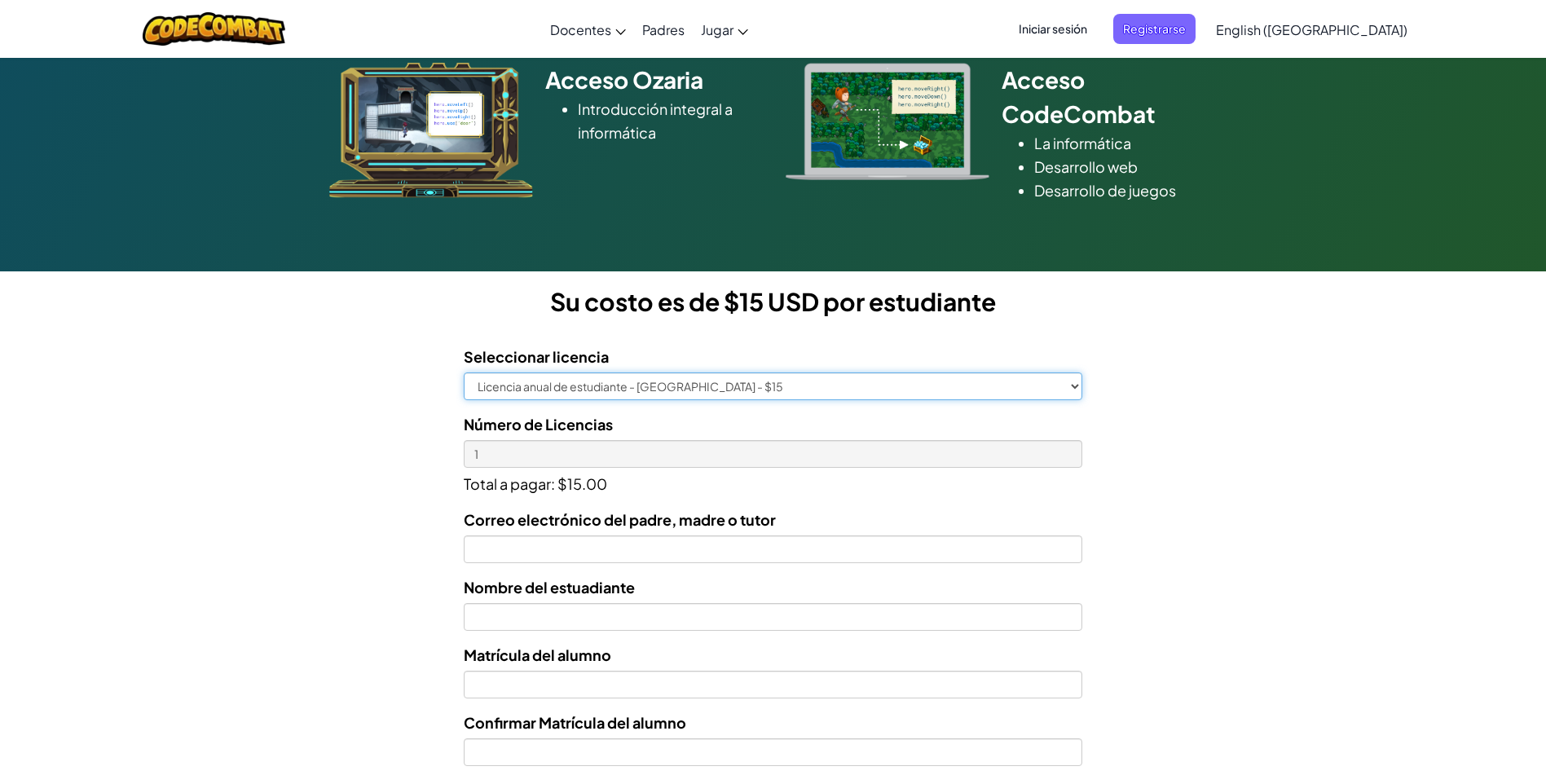
click at [1068, 387] on select "Licencia anual de estudiante - [GEOGRAPHIC_DATA] - $15" at bounding box center [773, 386] width 618 height 28
click at [463, 372] on select "Licencia anual de estudiante - [GEOGRAPHIC_DATA] - $15" at bounding box center [773, 386] width 618 height 28
click at [1057, 411] on form "Seleccionar licencia Licencia anual de estudiante - Universidad Tecmilenio - $1…" at bounding box center [541, 667] width 1083 height 670
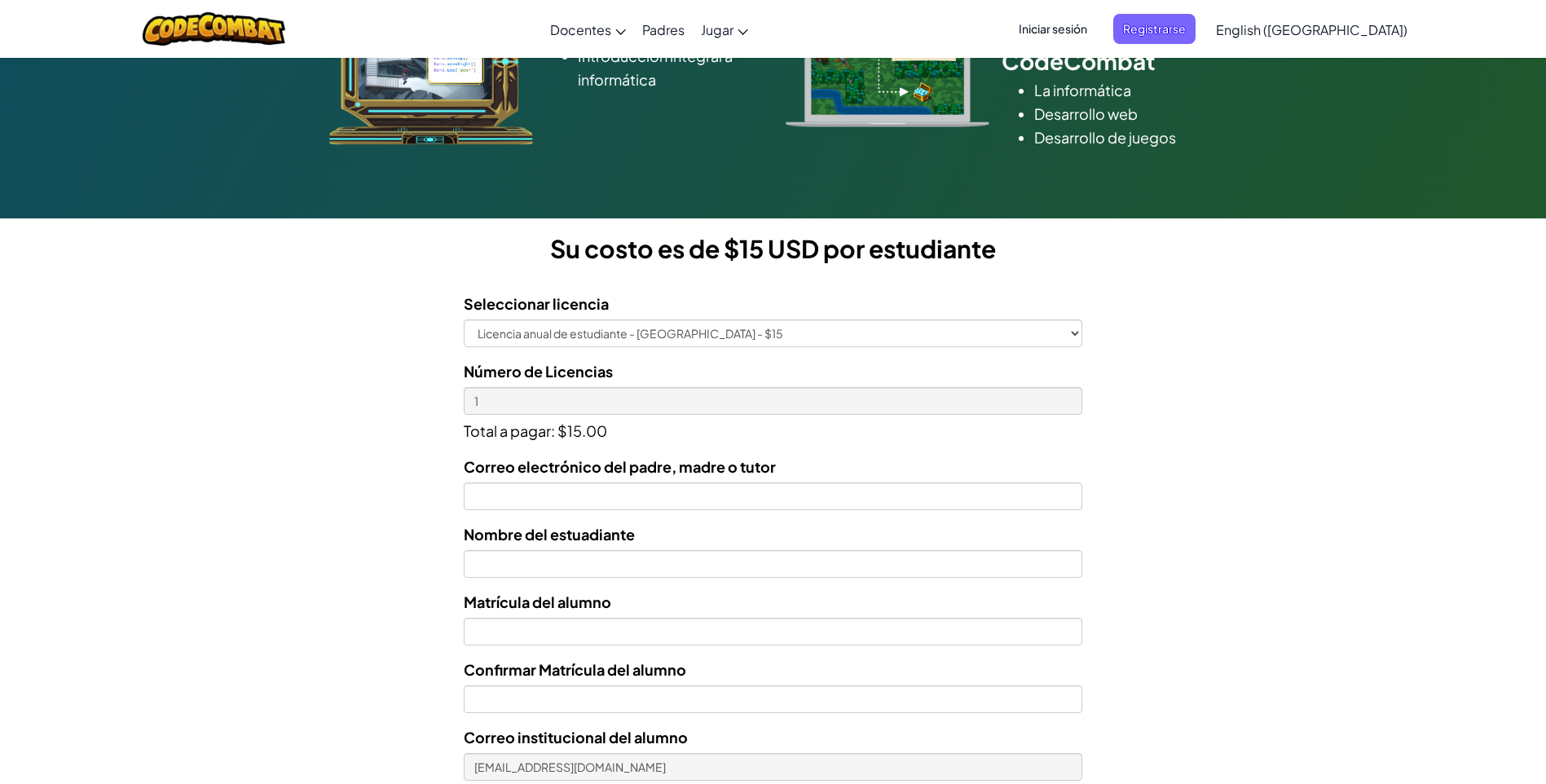
scroll to position [326, 0]
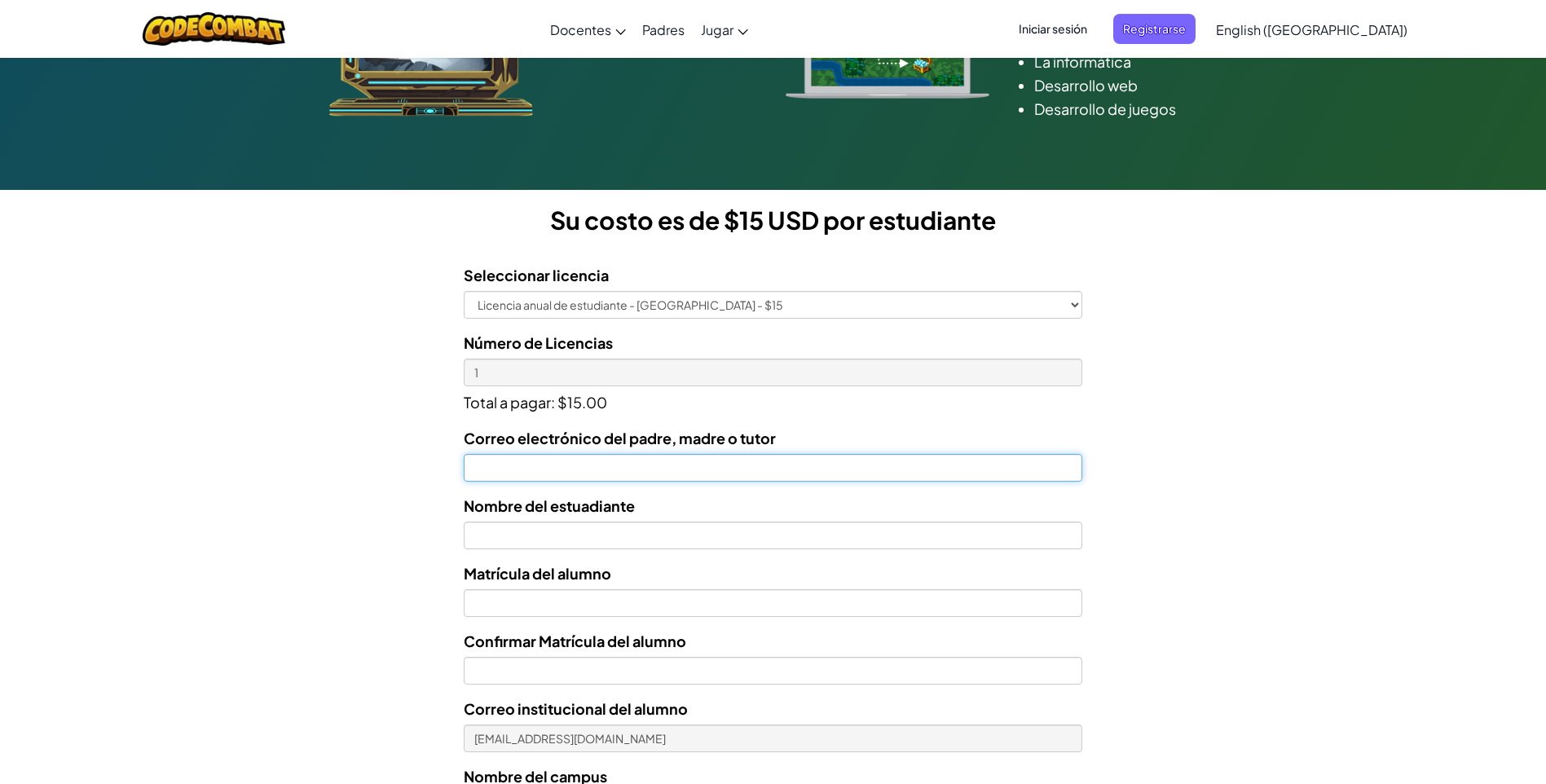
click at [516, 466] on input "Correo electrónico del padre, madre o tutor" at bounding box center [773, 467] width 618 height 28
type input "[EMAIL_ADDRESS][DOMAIN_NAME]"
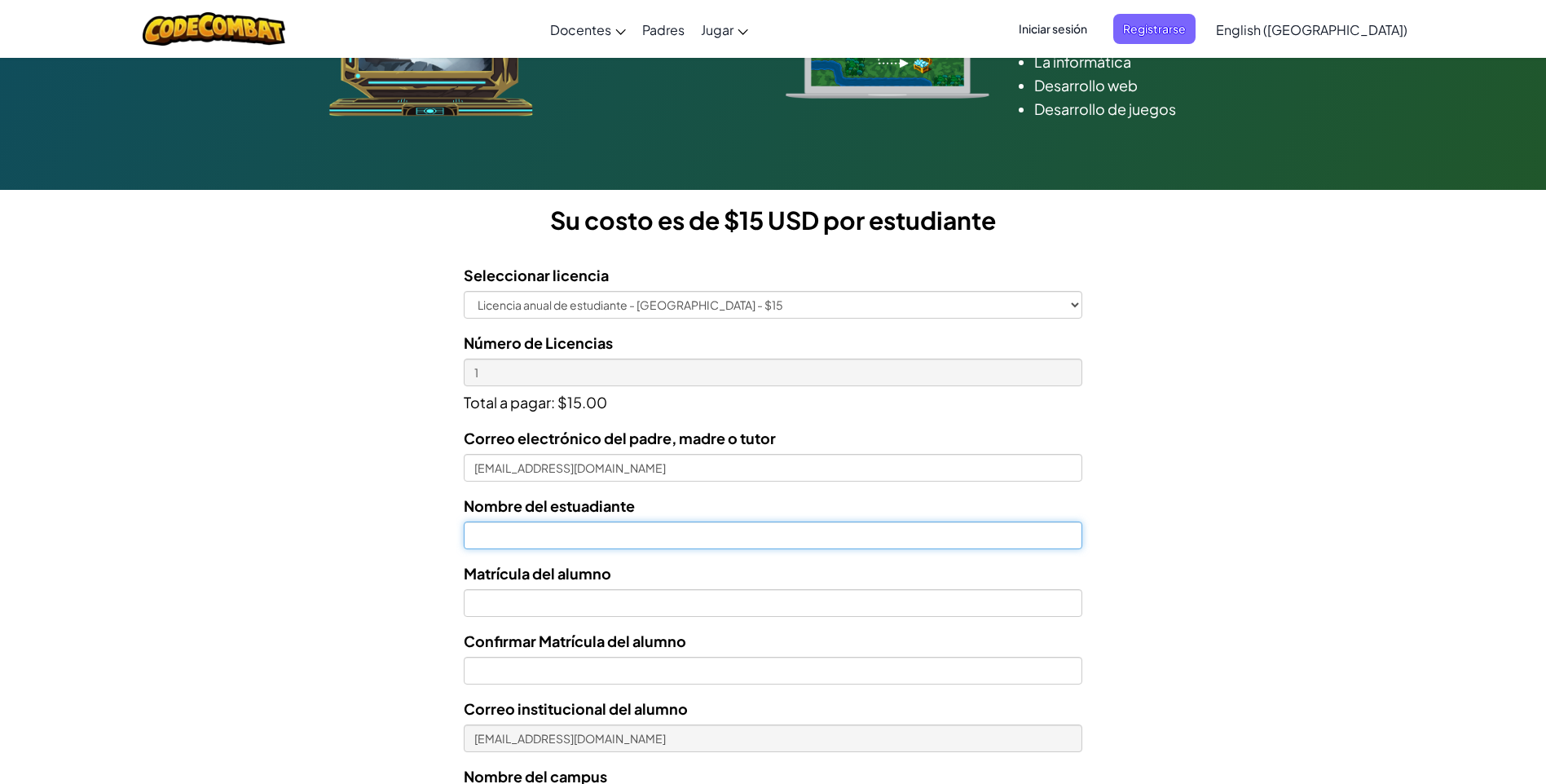
type input "[PERSON_NAME]"
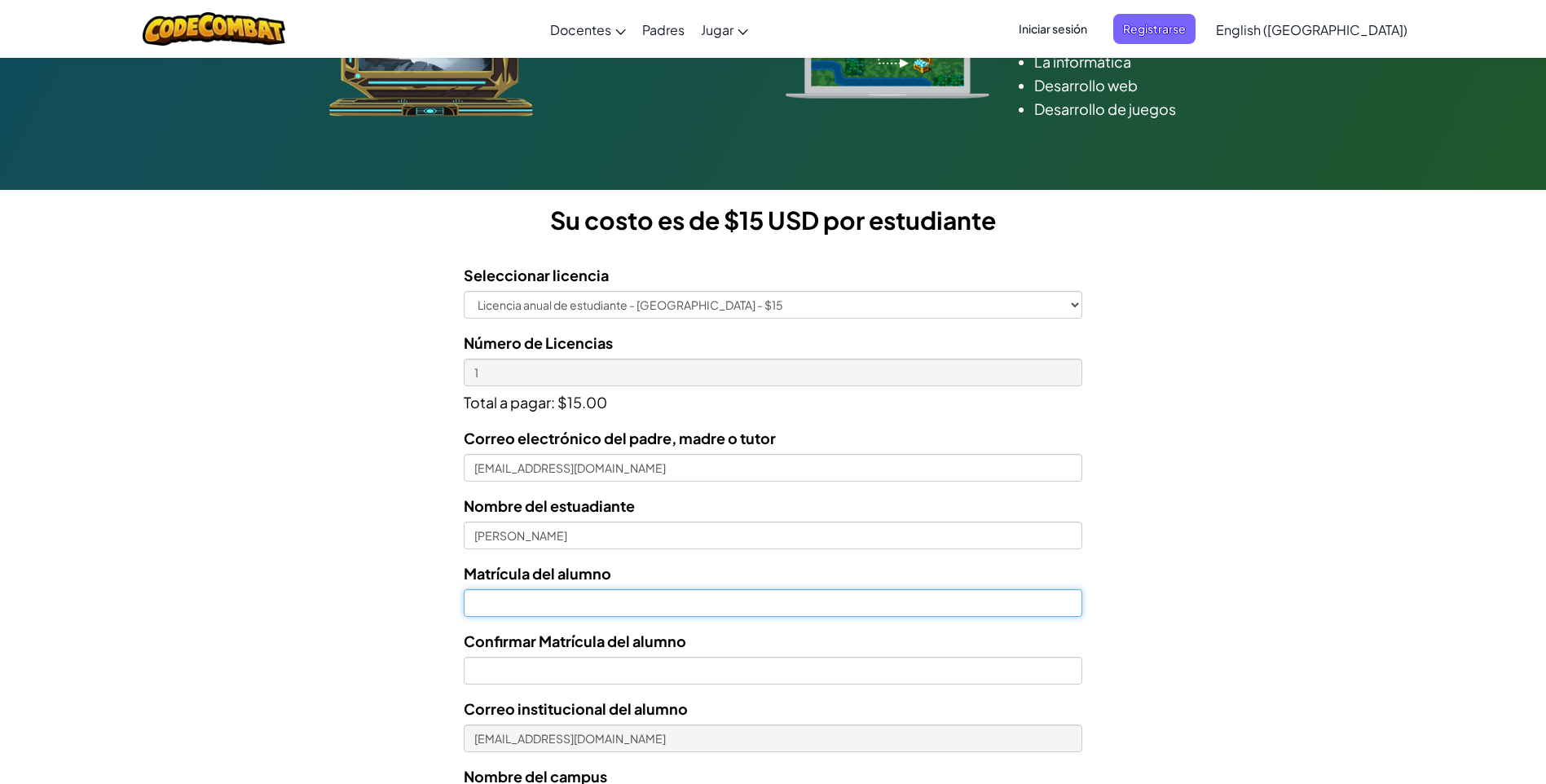
type input "al07135221"
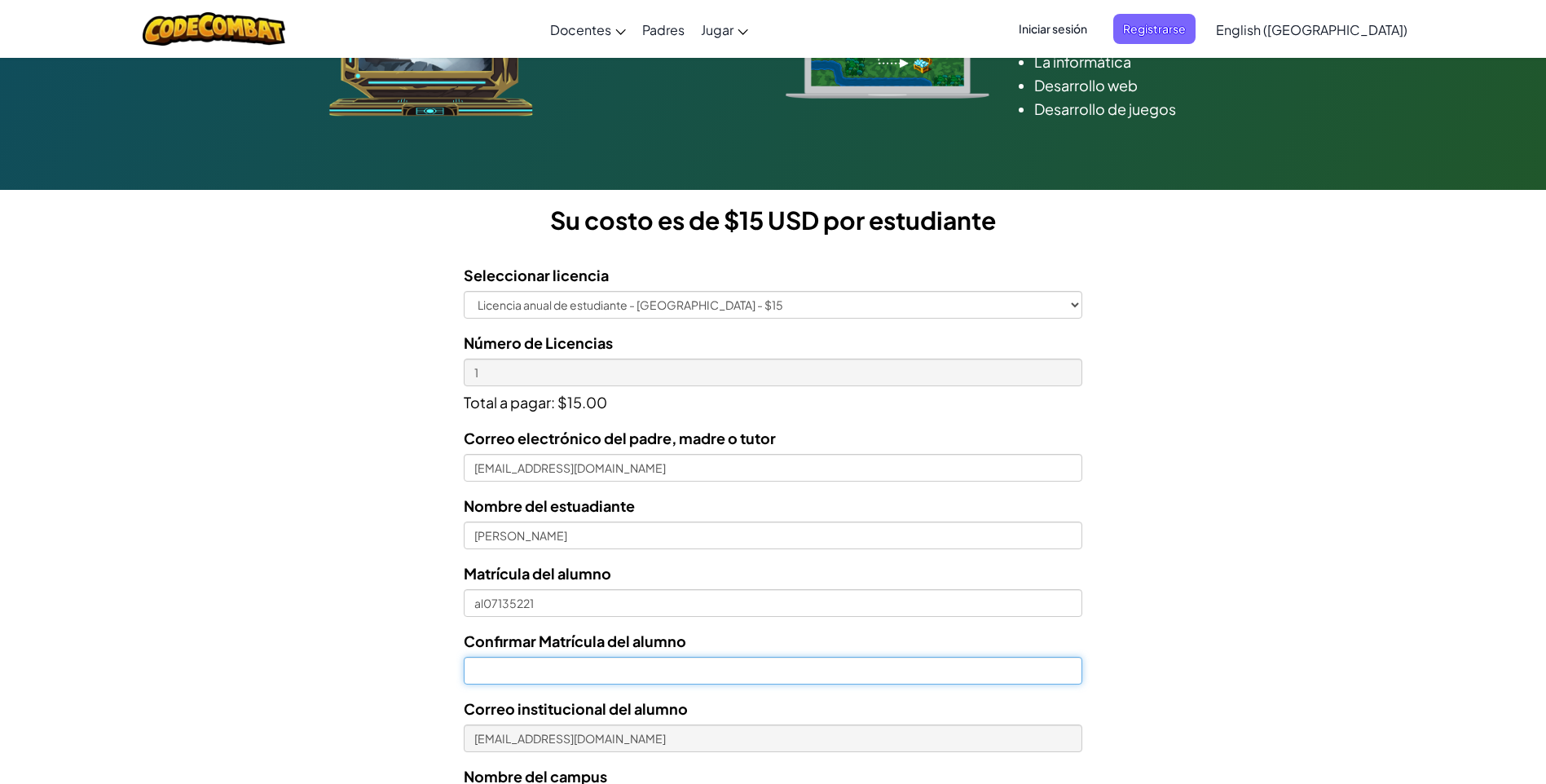
type input "al07135221"
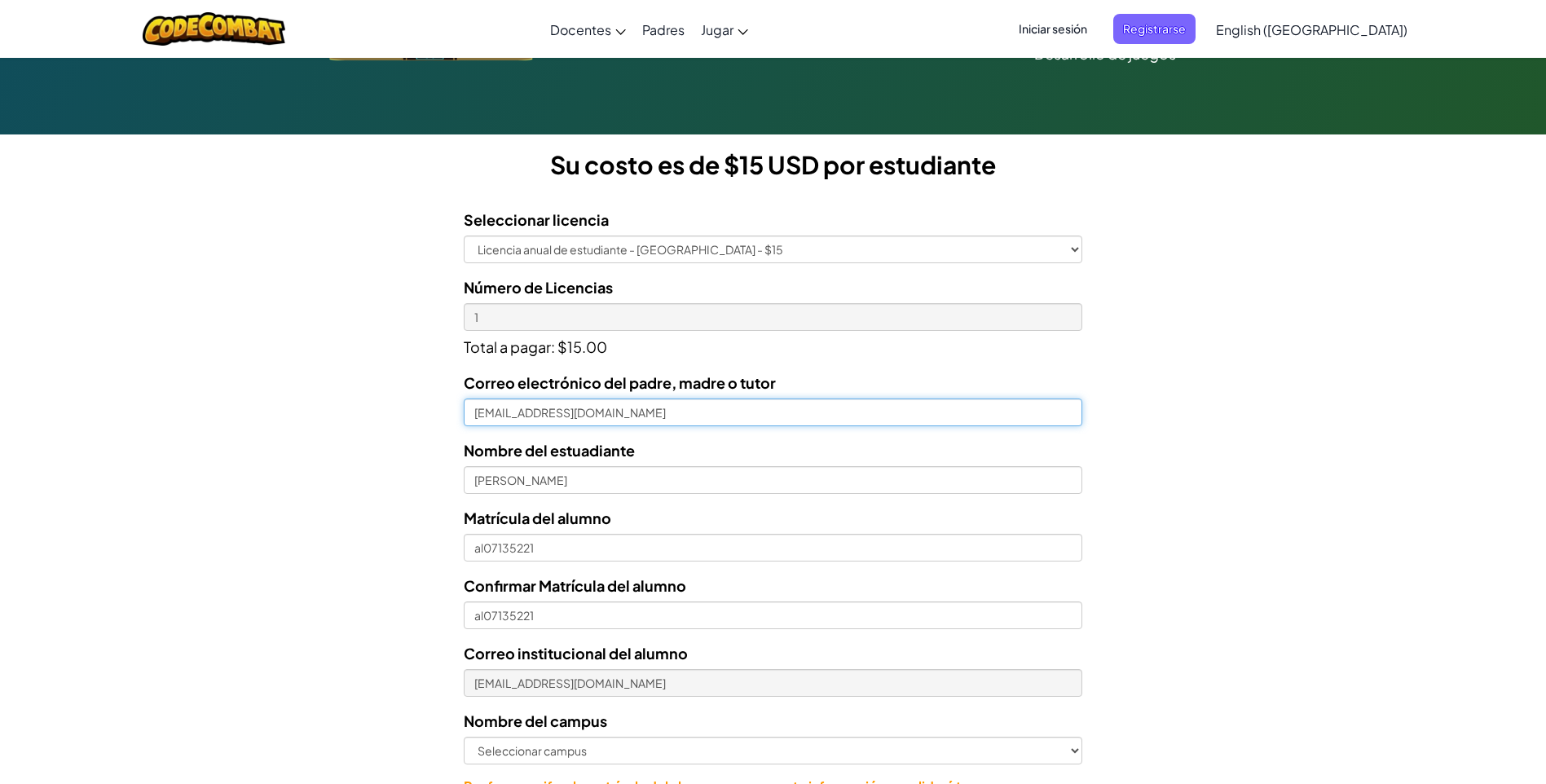
scroll to position [407, 0]
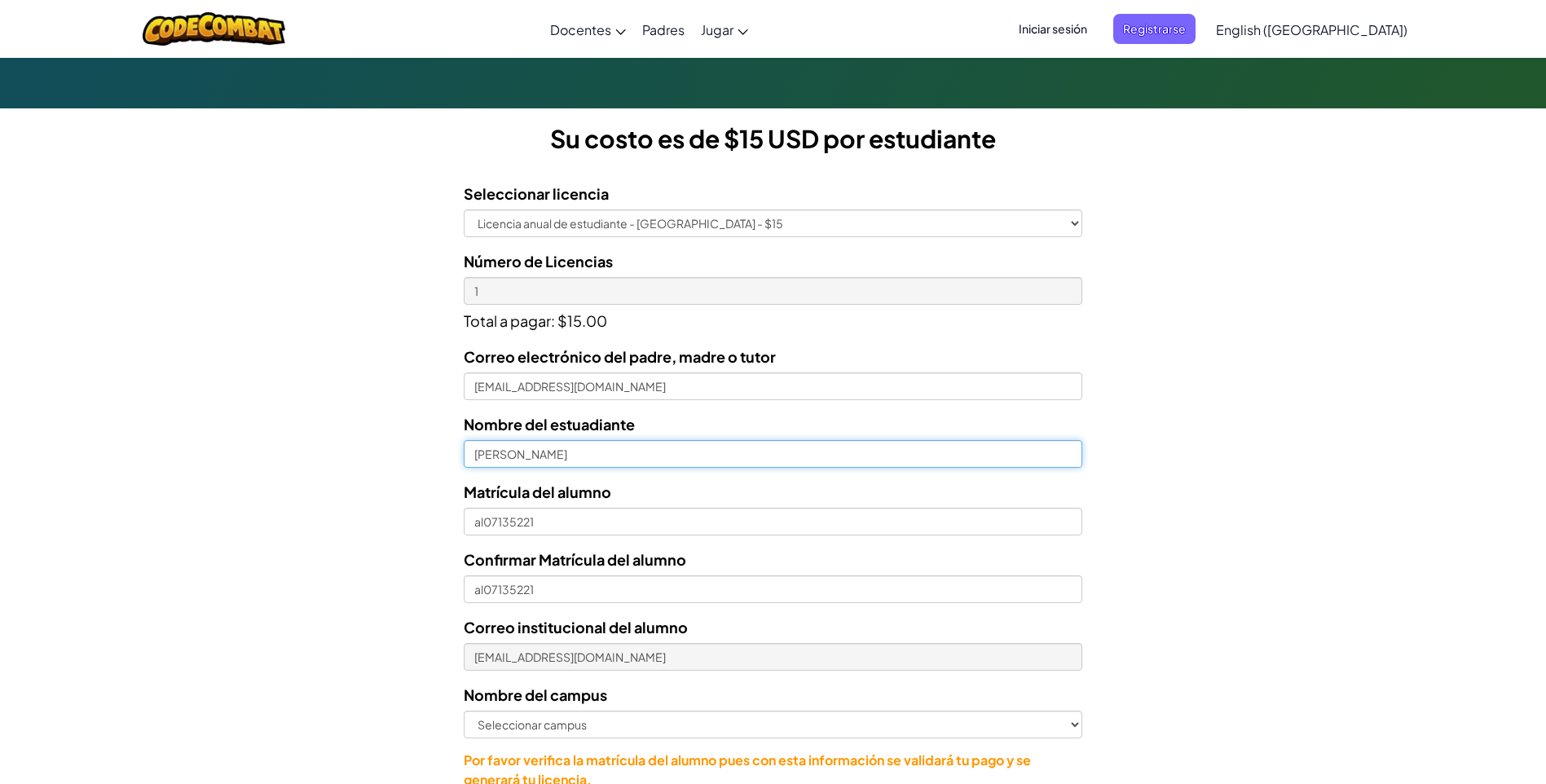
click at [555, 451] on input "[PERSON_NAME]" at bounding box center [773, 454] width 618 height 28
type input "[PERSON_NAME]"
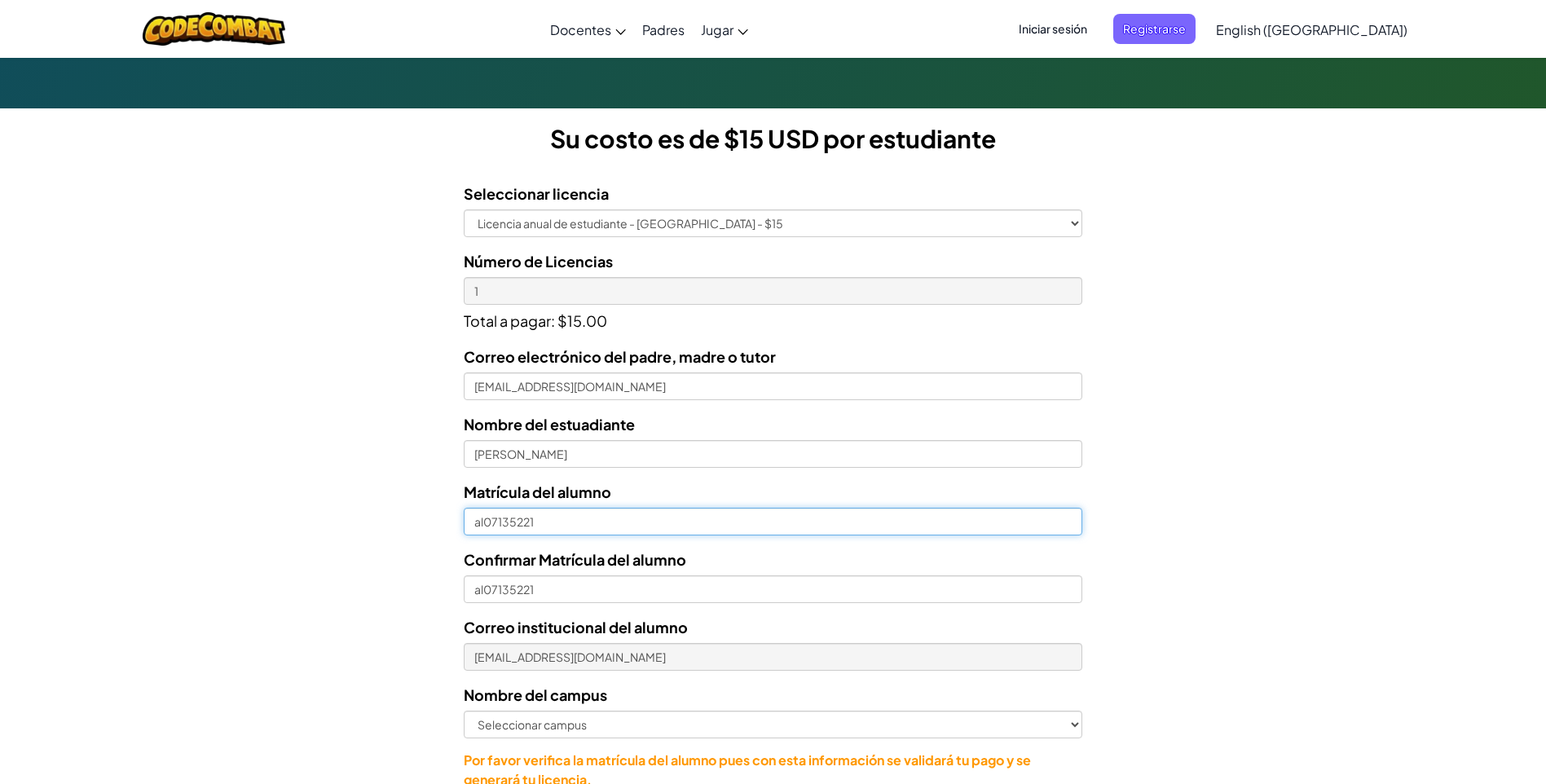
click at [549, 519] on input "al07135221" at bounding box center [773, 521] width 618 height 28
type input "AL07135221"
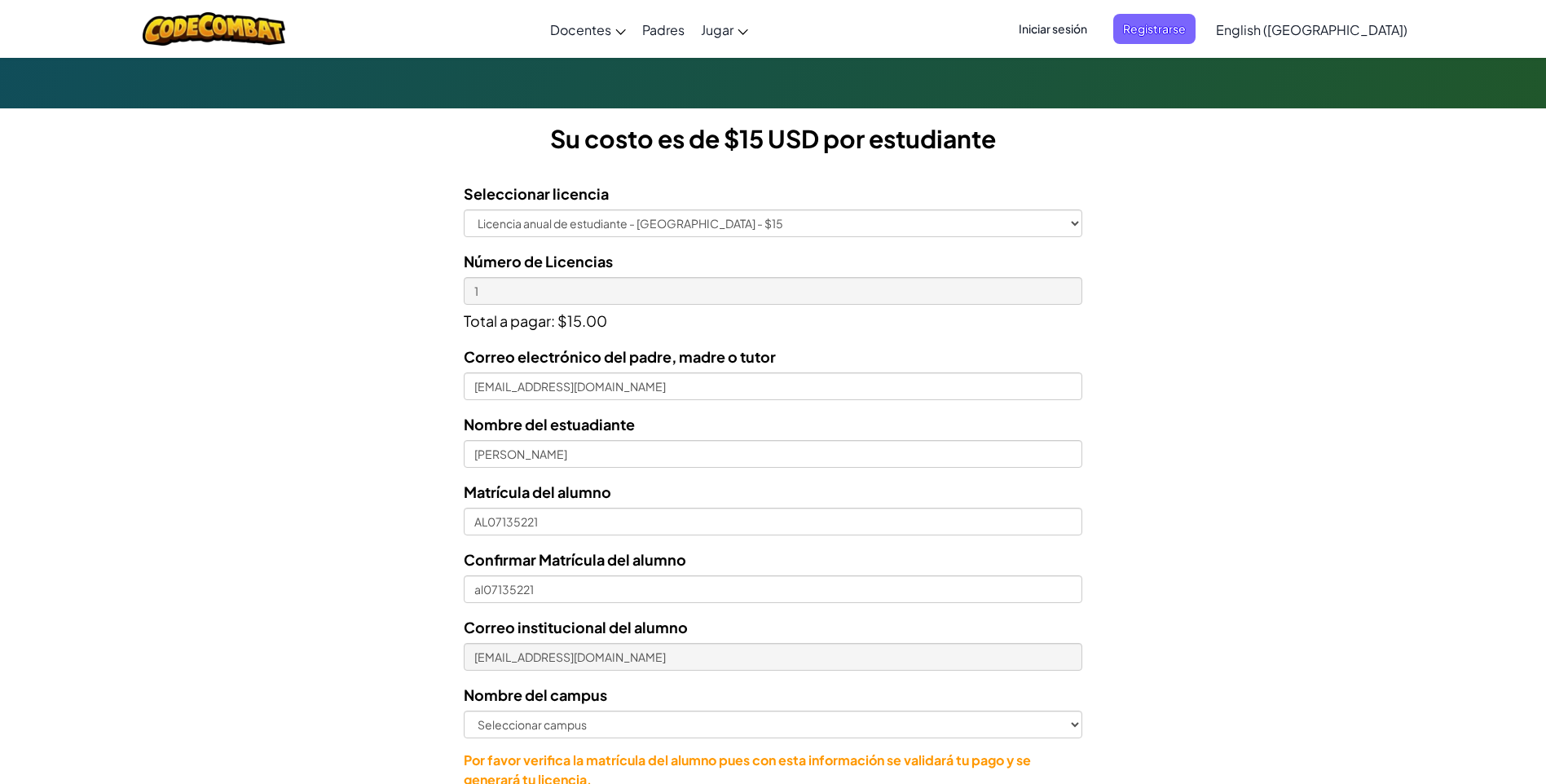
click at [1161, 489] on div "Licencias de Estudiantes Tecmilenio se asoció con CodeCombat para ofrecer educa…" at bounding box center [773, 265] width 1546 height 1206
click at [546, 589] on input "al07135221" at bounding box center [773, 589] width 618 height 28
type input "a"
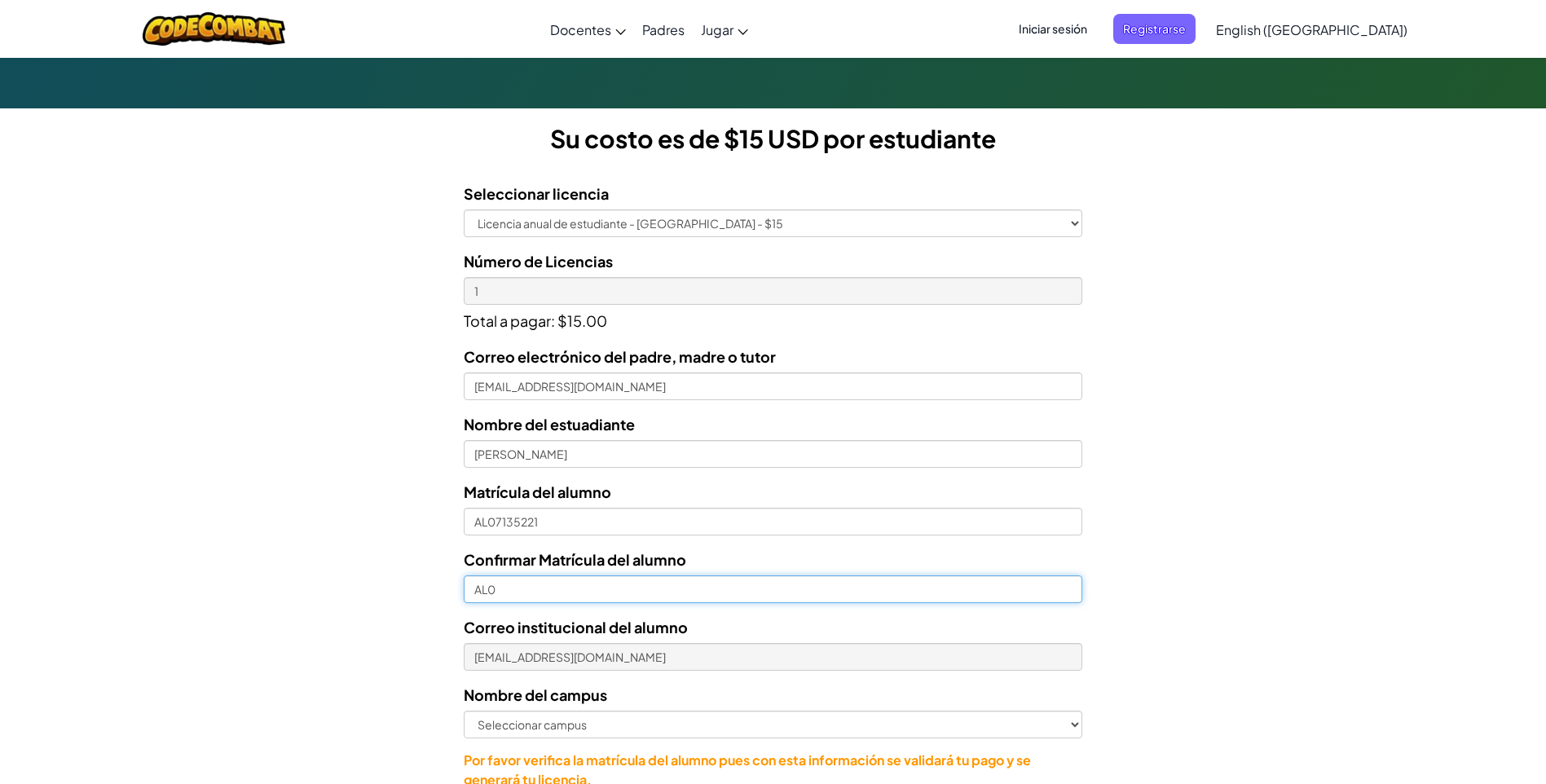
type input "AL0"
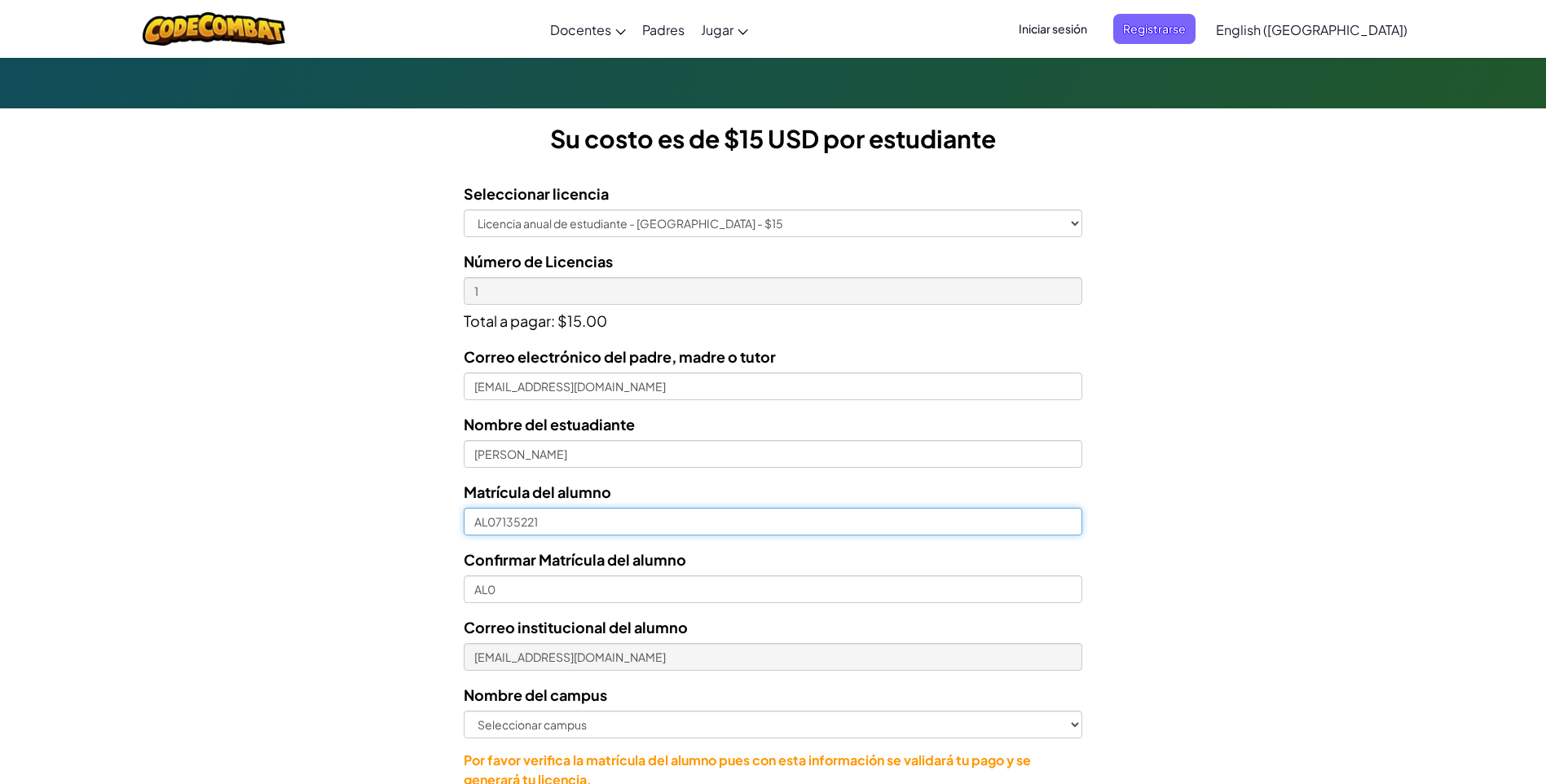
click at [494, 520] on input "AL07135221" at bounding box center [773, 521] width 618 height 28
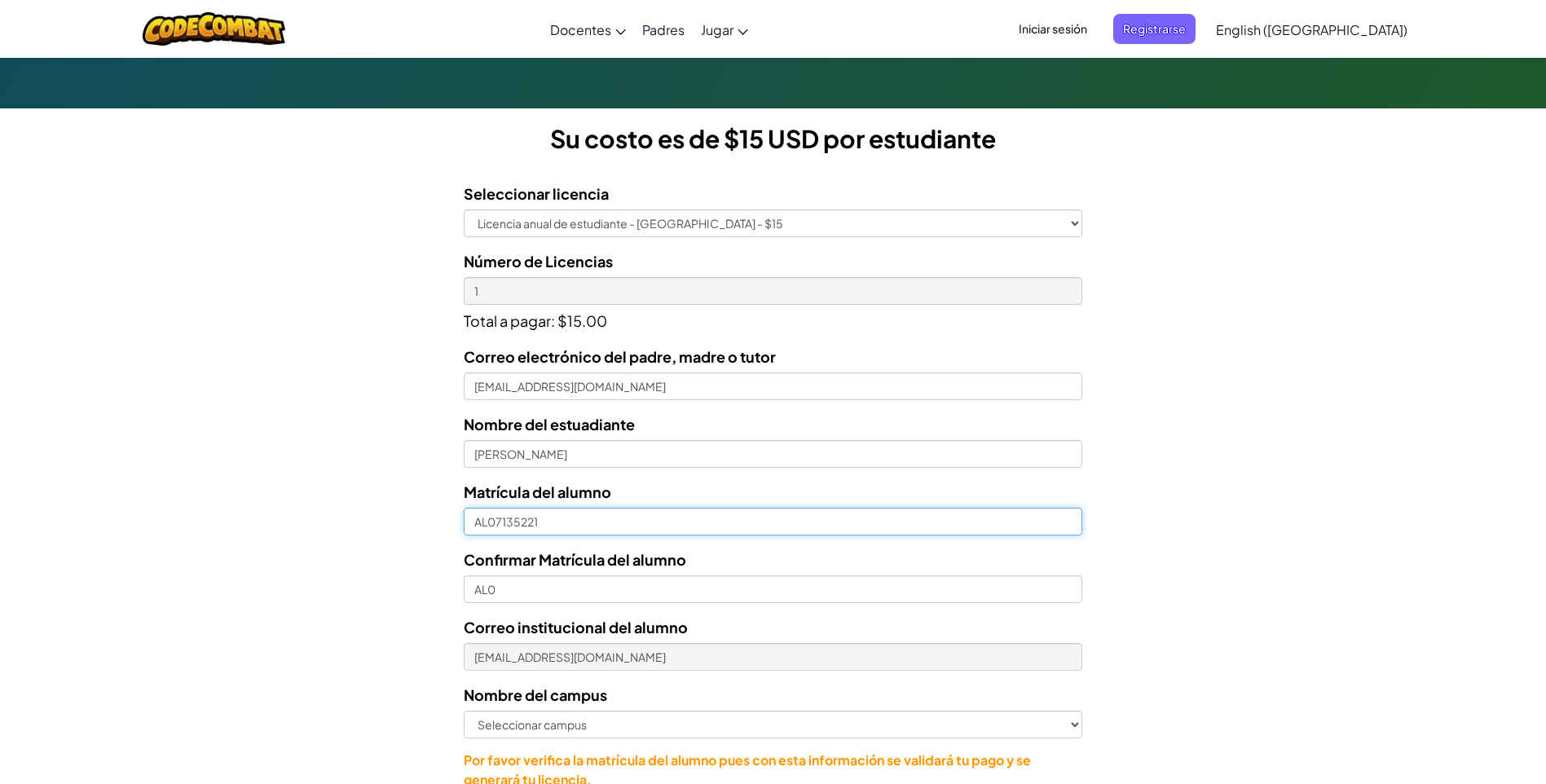
click at [494, 520] on input "AL07135221" at bounding box center [773, 521] width 618 height 28
click at [540, 517] on input "AL07135221" at bounding box center [773, 521] width 618 height 28
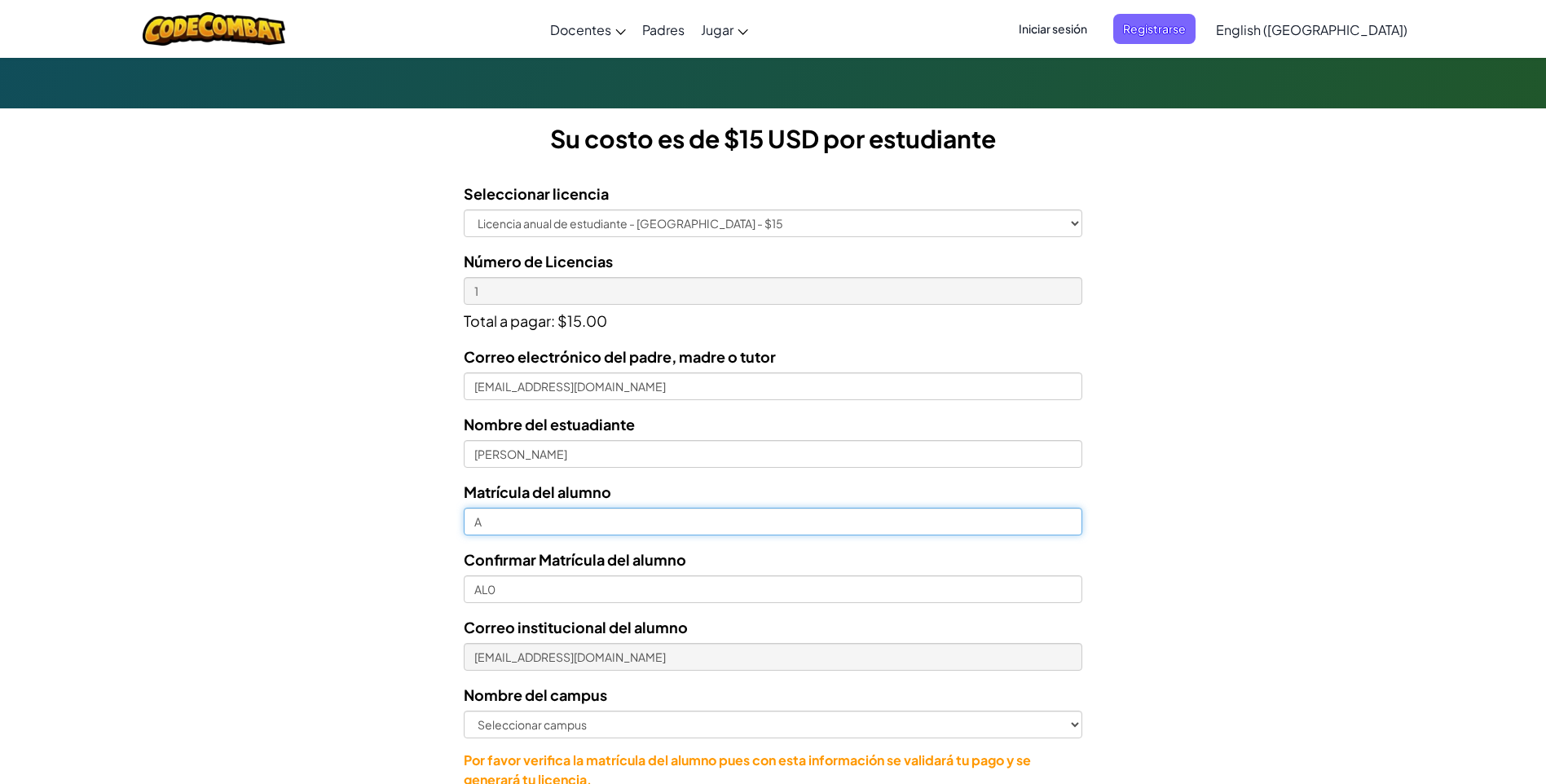
type input "al07135221"
click at [492, 519] on input "al07135221" at bounding box center [773, 521] width 618 height 28
type input "al07135221"
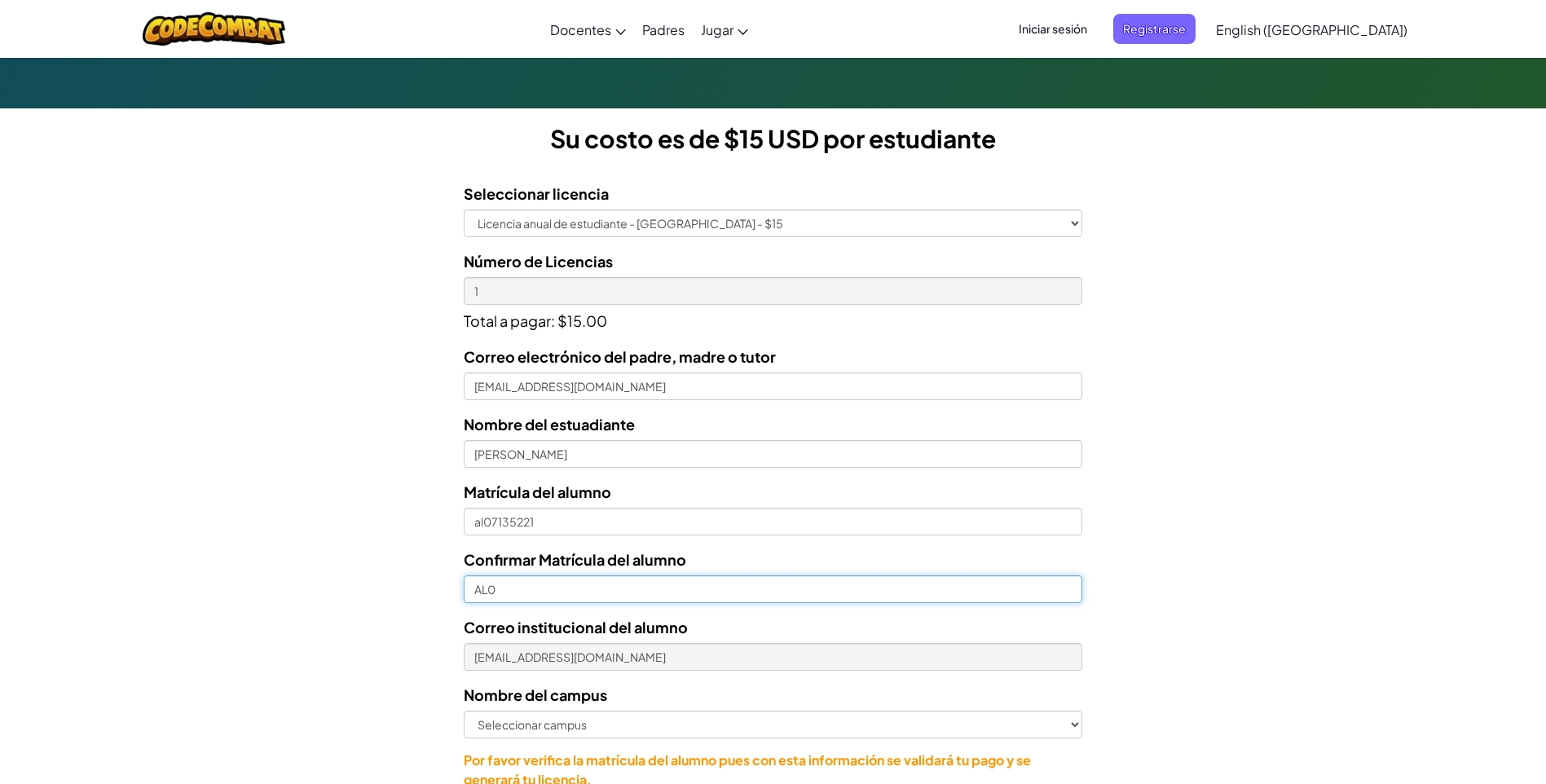
click at [571, 581] on input "AL0" at bounding box center [773, 589] width 618 height 28
type input "al07135221"
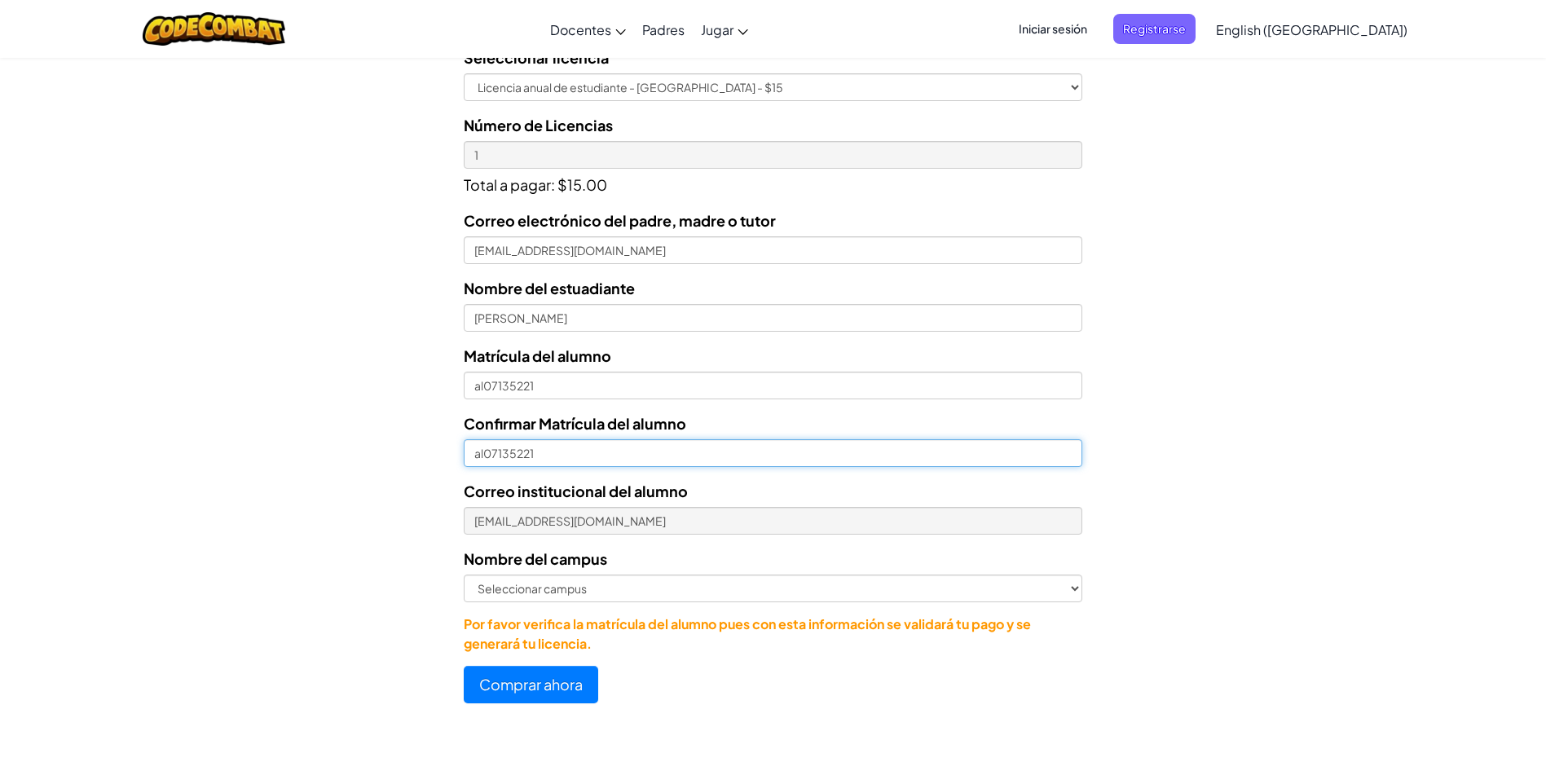
scroll to position [571, 0]
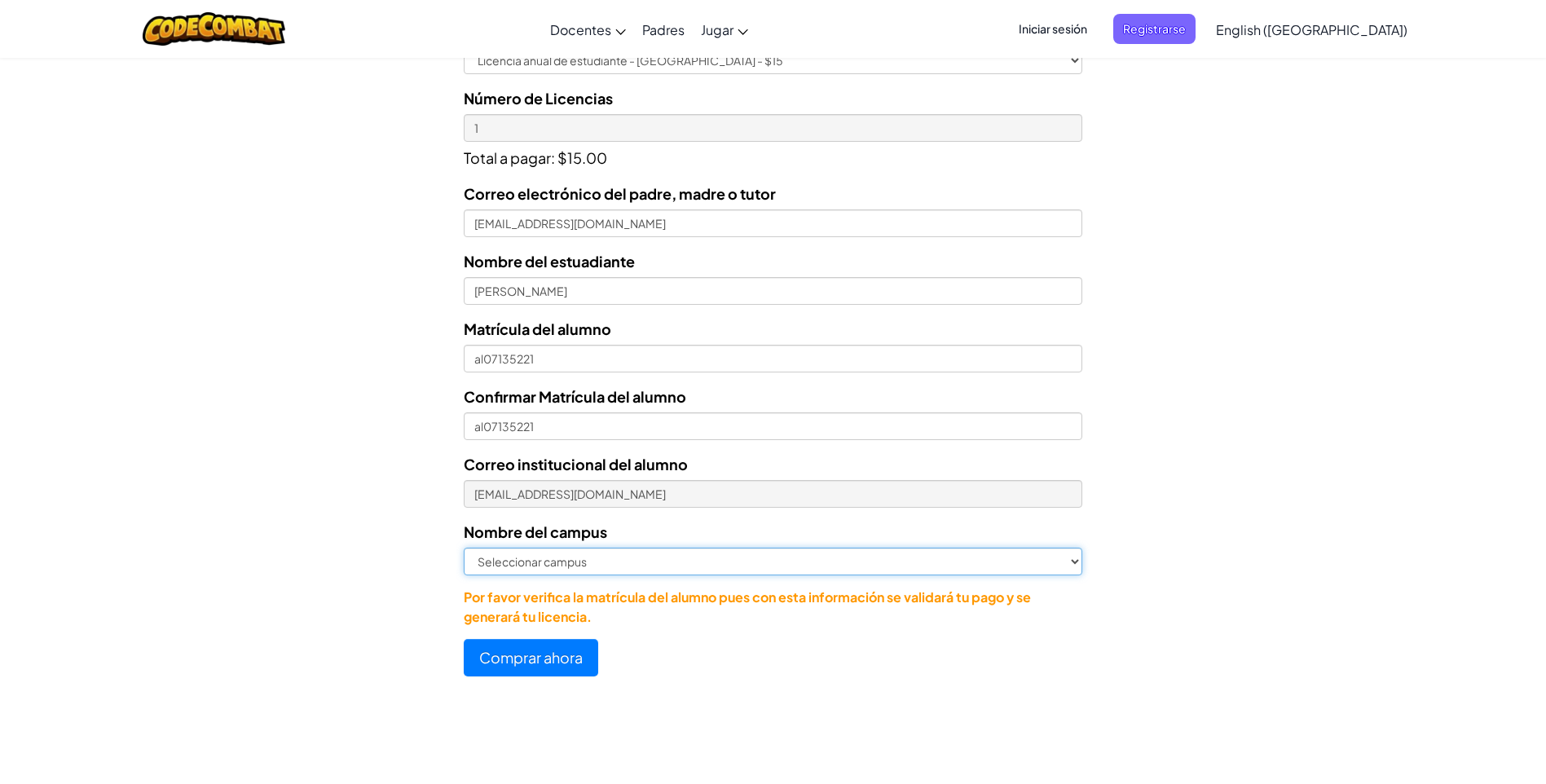
click at [1079, 563] on select "Seleccionar campus [GEOGRAPHIC_DATA] Central [GEOGRAPHIC_DATA] [GEOGRAPHIC_DATA…" at bounding box center [773, 561] width 618 height 28
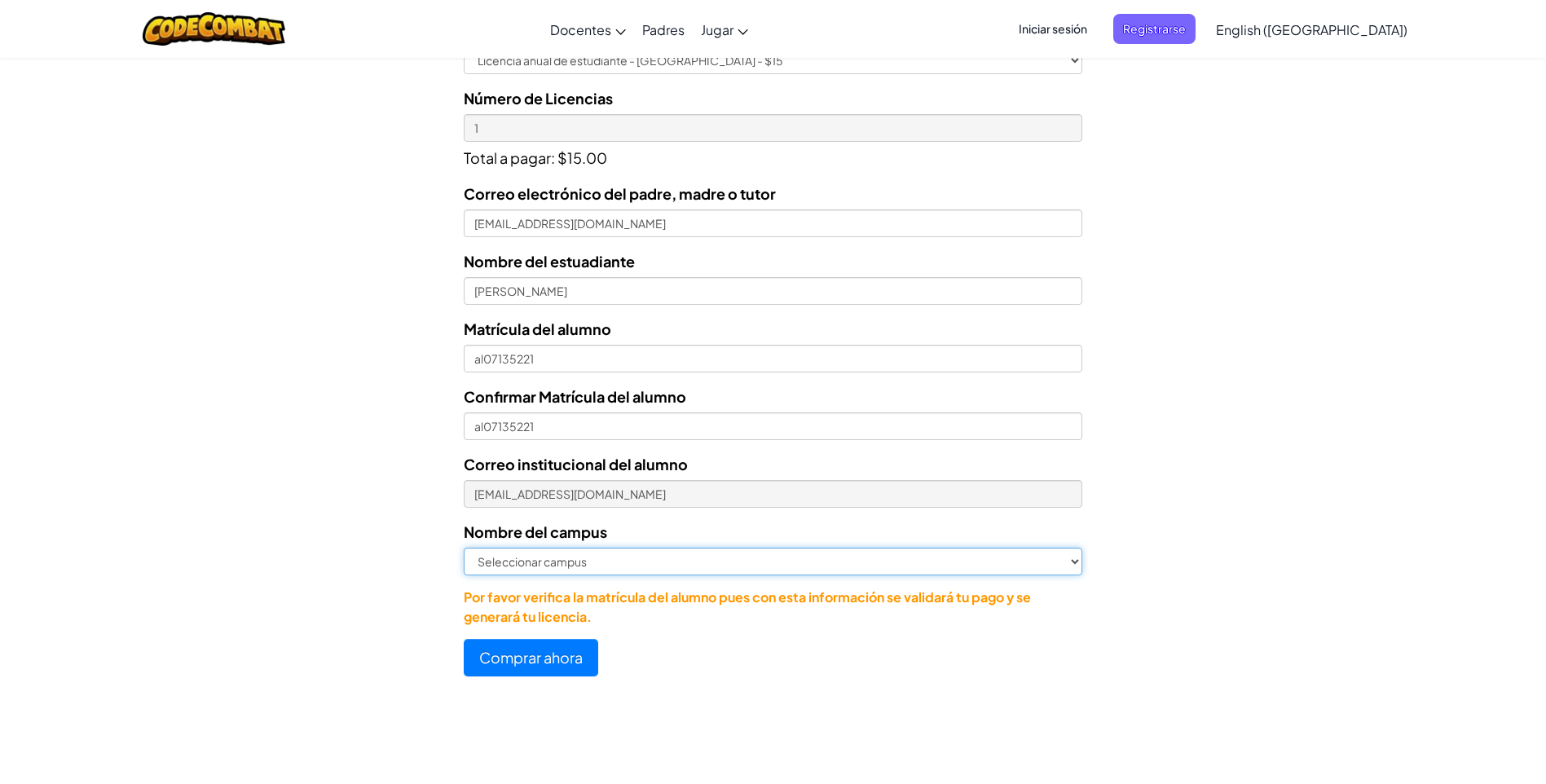
select select "Laguna"
click at [463, 548] on select "Seleccionar campus [GEOGRAPHIC_DATA] Central [GEOGRAPHIC_DATA] [GEOGRAPHIC_DATA…" at bounding box center [773, 561] width 618 height 28
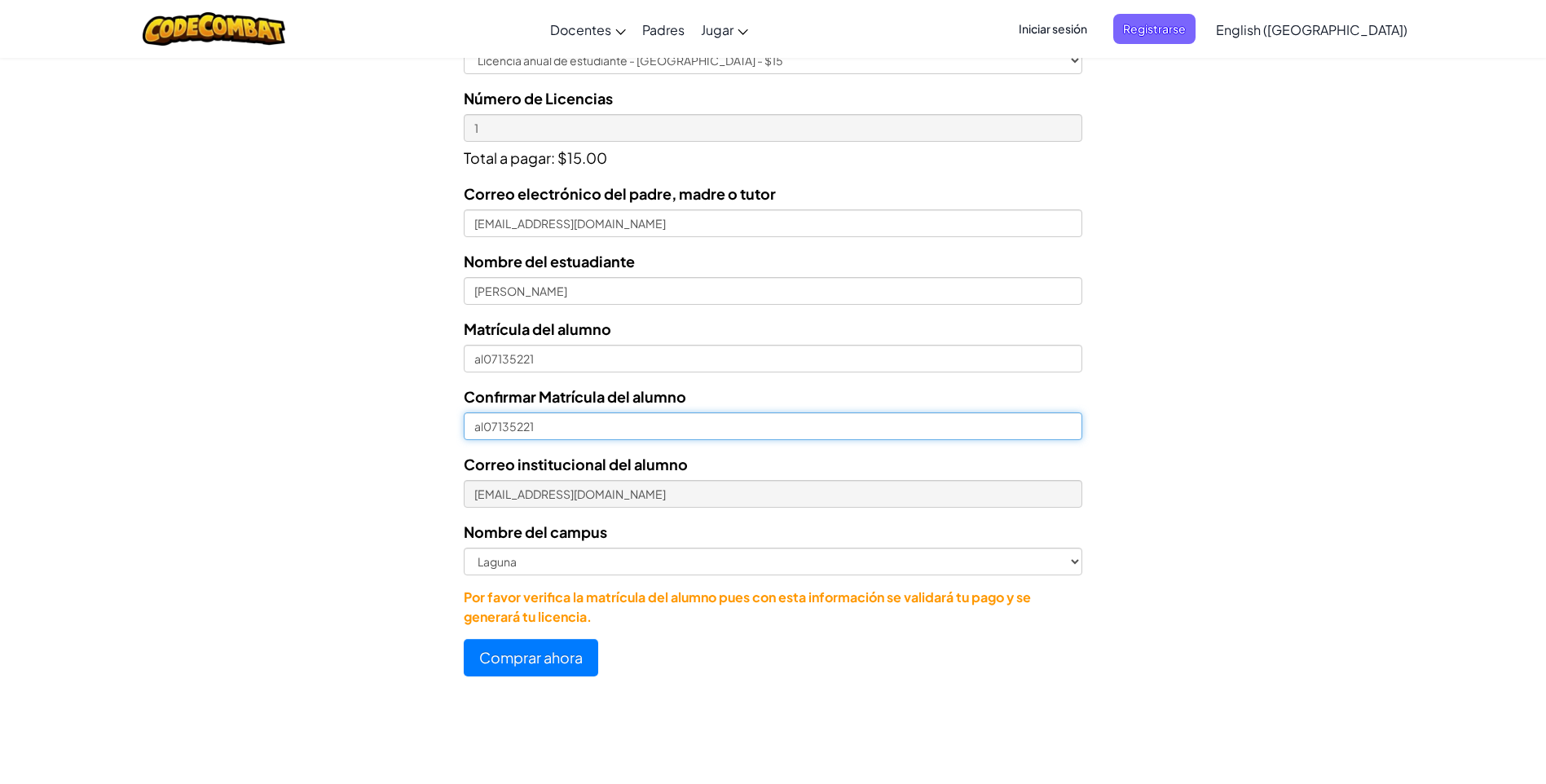
click at [563, 428] on input "al07135221" at bounding box center [773, 425] width 618 height 28
type input "AL07135221"
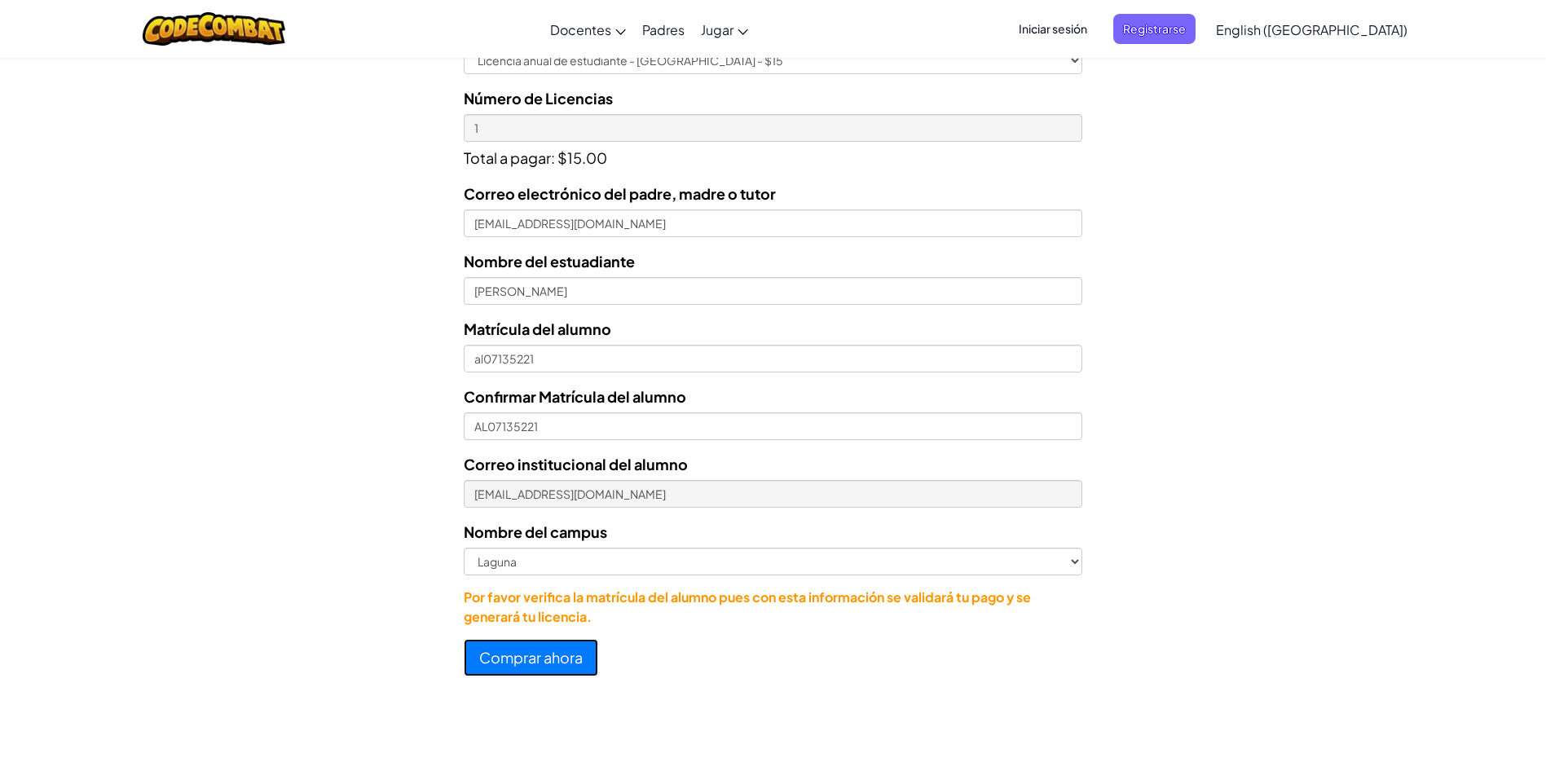
click at [504, 659] on button "Comprar ahora" at bounding box center [530, 657] width 135 height 38
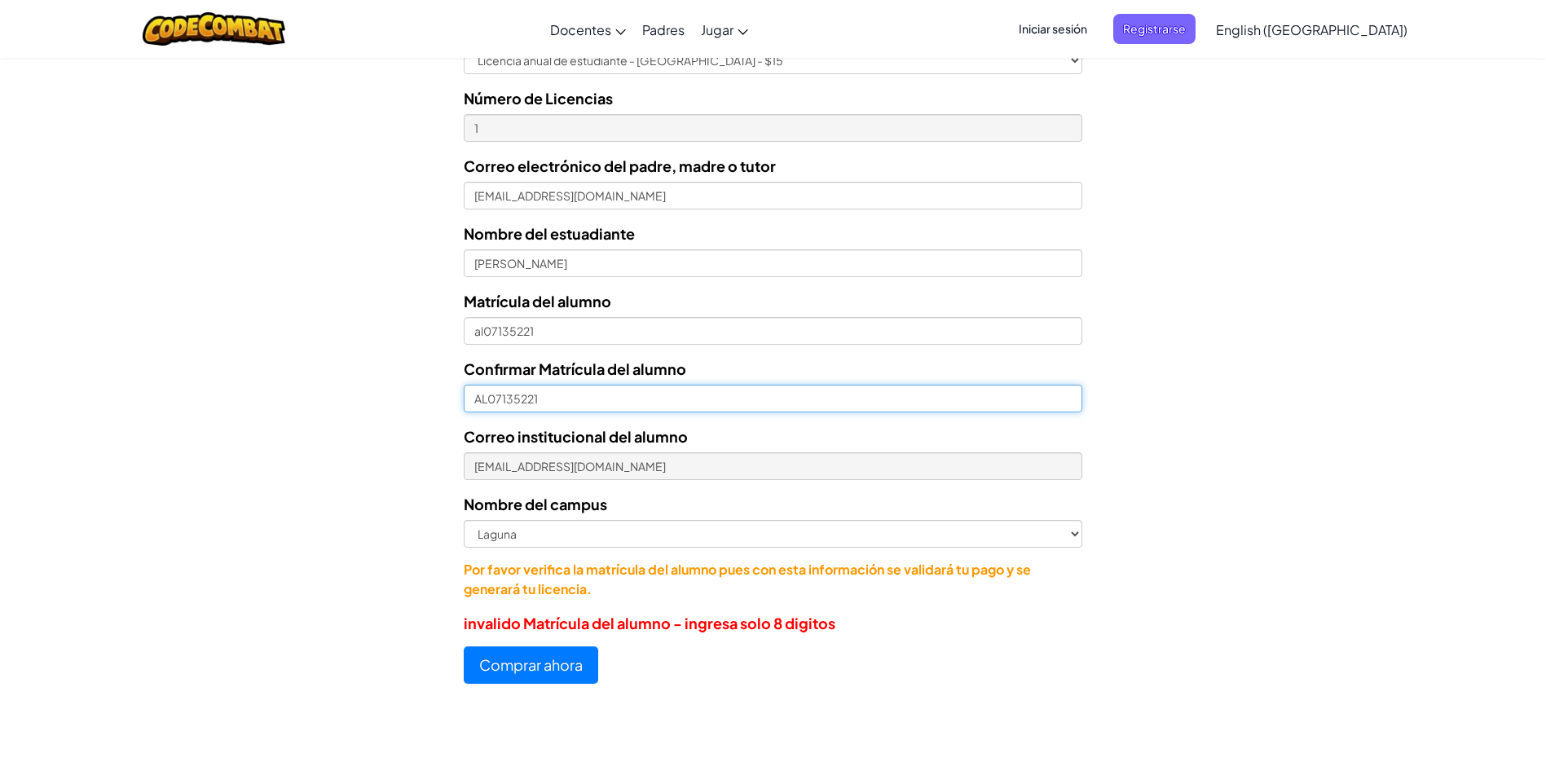
click at [486, 402] on input "AL07135221" at bounding box center [773, 398] width 618 height 28
type input "0"
type input "07135221"
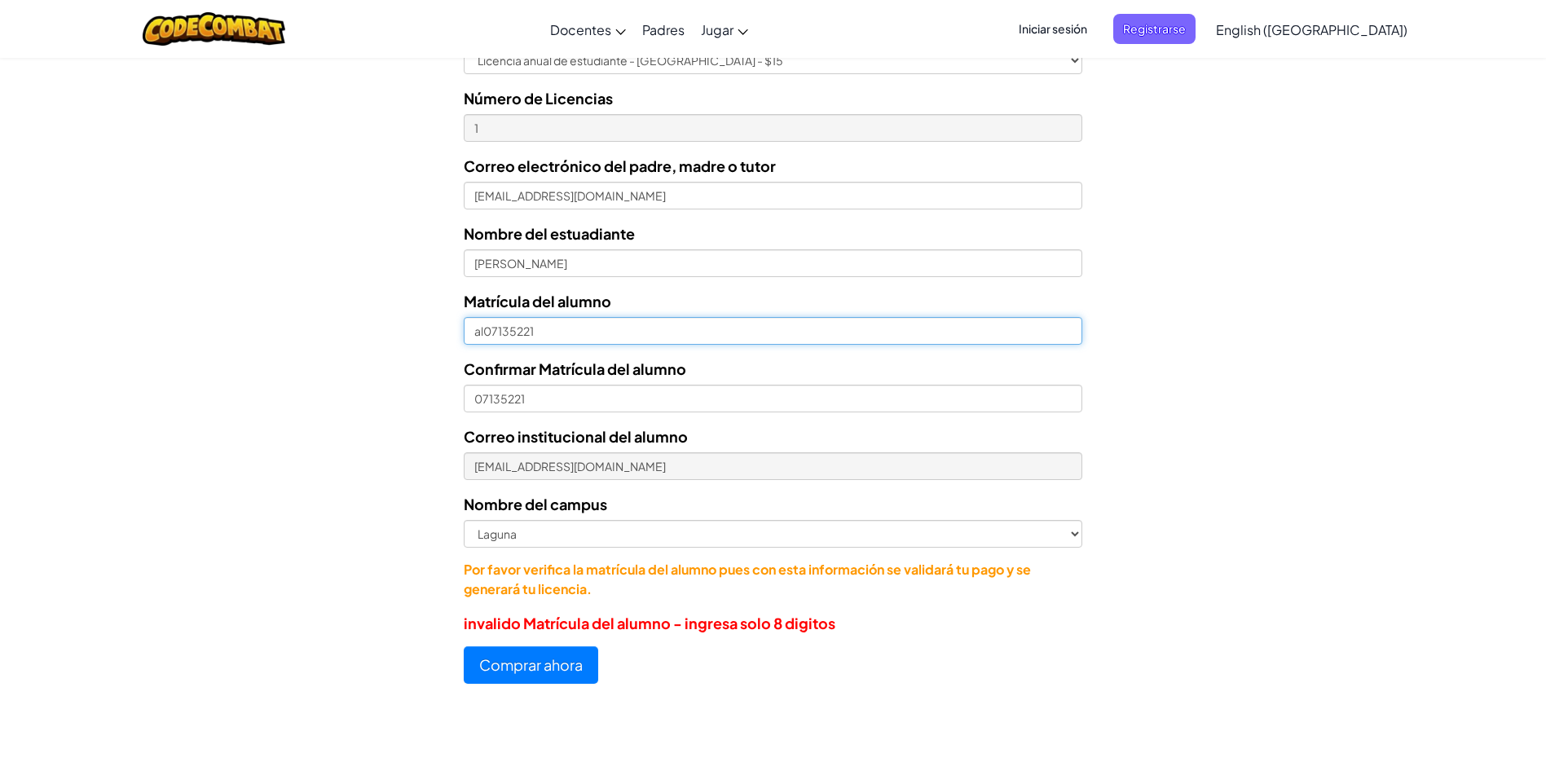
click at [611, 319] on input "al07135221" at bounding box center [773, 330] width 618 height 28
type input "07135221"
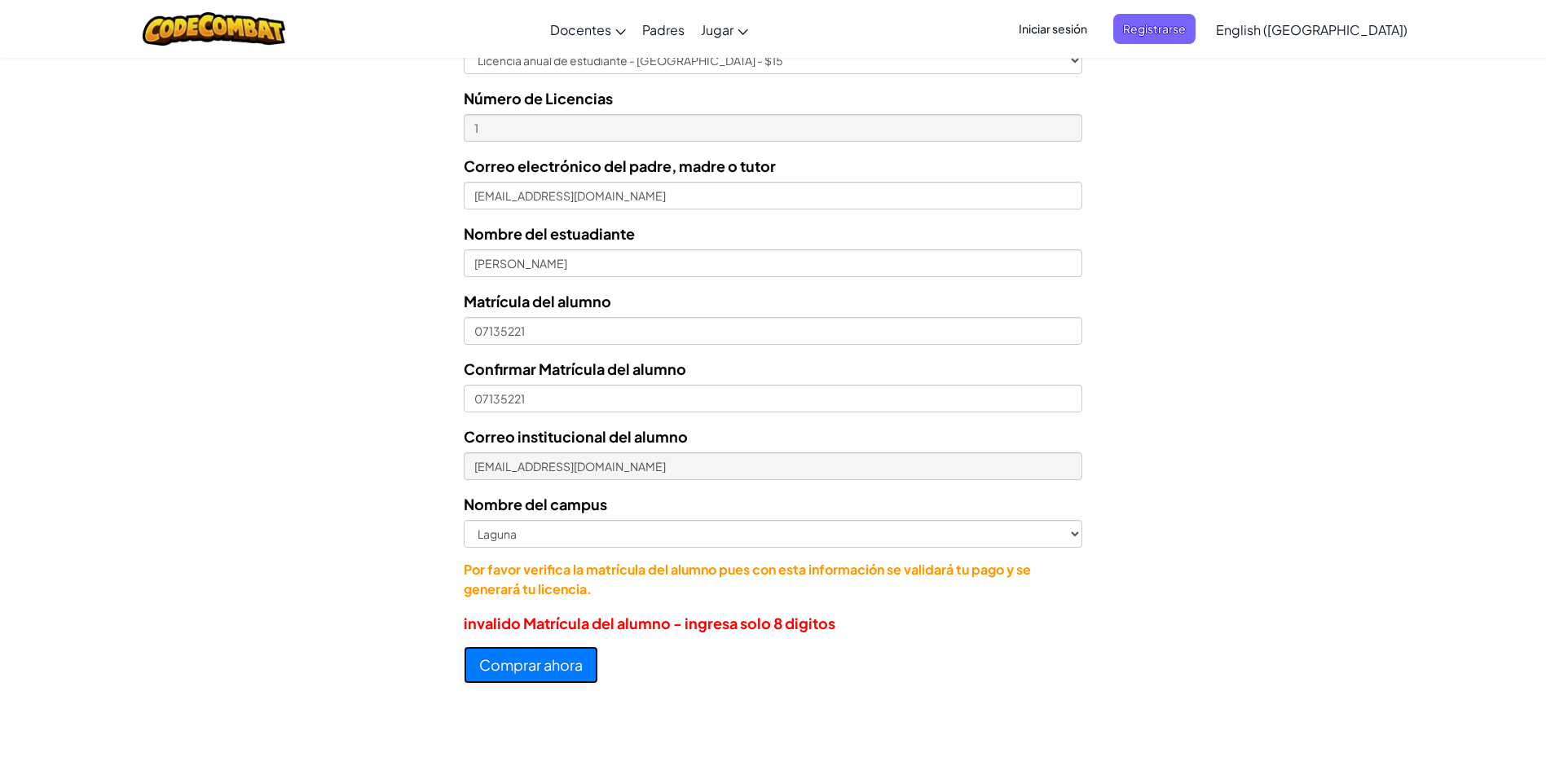
click at [552, 662] on button "Comprar ahora" at bounding box center [530, 665] width 135 height 38
